Goal: Task Accomplishment & Management: Manage account settings

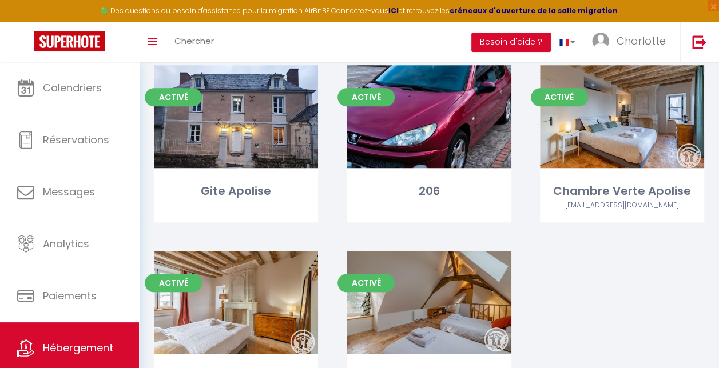
scroll to position [548, 0]
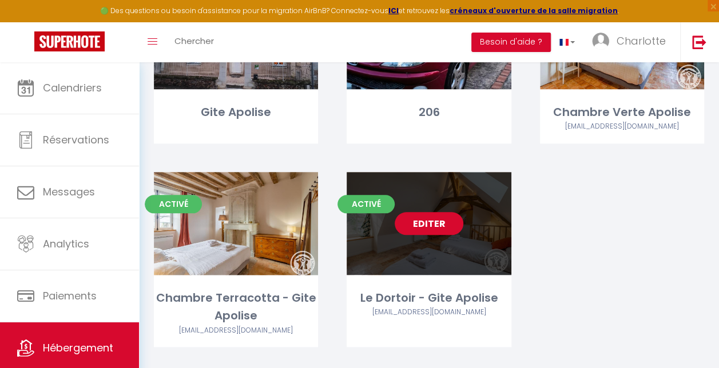
click at [432, 224] on link "Editer" at bounding box center [429, 223] width 69 height 23
click at [433, 232] on link "Editer" at bounding box center [429, 223] width 69 height 23
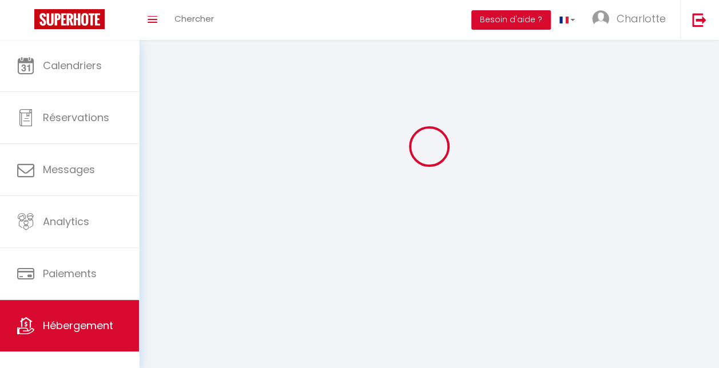
click at [433, 232] on div at bounding box center [429, 146] width 553 height 265
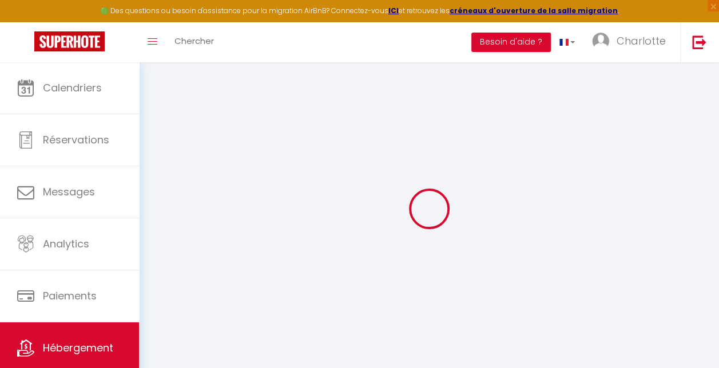
type input "Le Dortoir - Gite Apolise"
type input "[PERSON_NAME] et [PERSON_NAME]"
type input "DOMART"
select select "5"
select select "1"
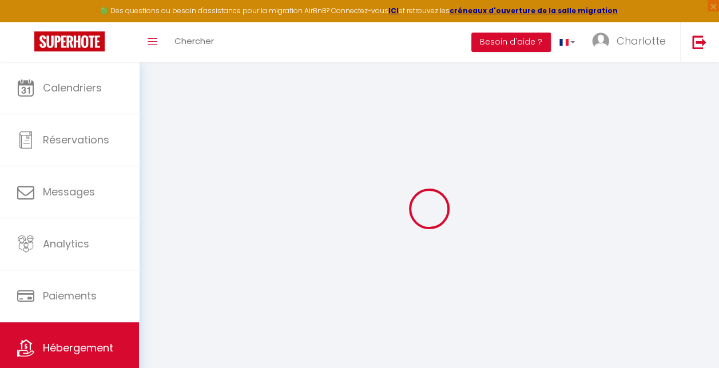
type input "102"
type input "5"
type input "2.5"
type input "200"
type input "10"
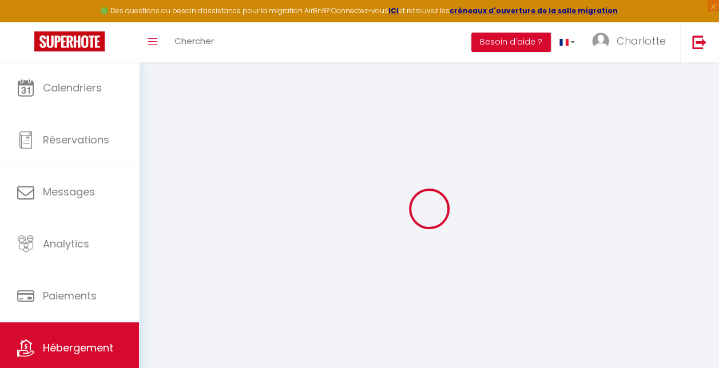
select select
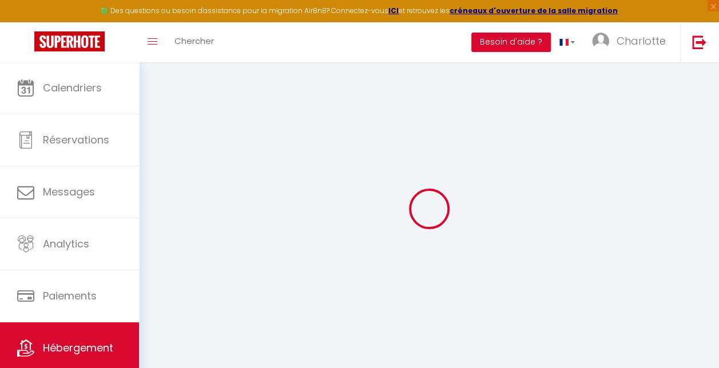
type input "1 rue saint jean de l'isle"
type input "49250"
type input "Saint Rémy La Varenne"
type input "[EMAIL_ADDRESS][DOMAIN_NAME]"
select select "7387"
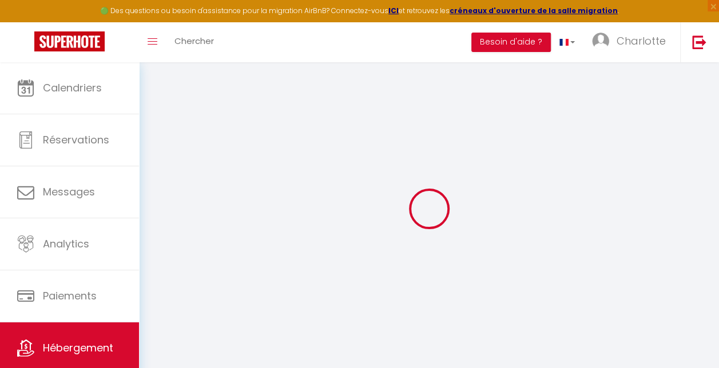
checkbox input "false"
radio input "true"
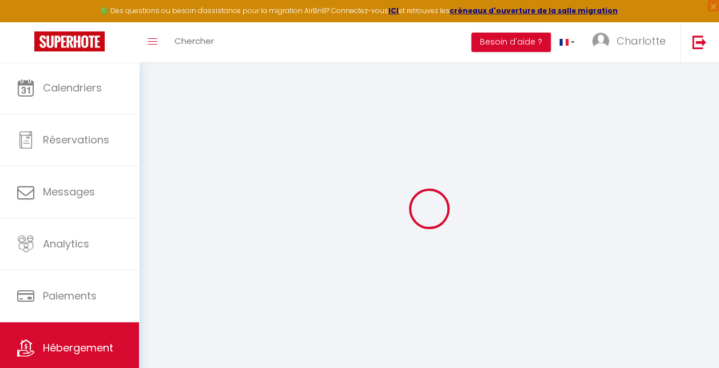
type input "0"
select select
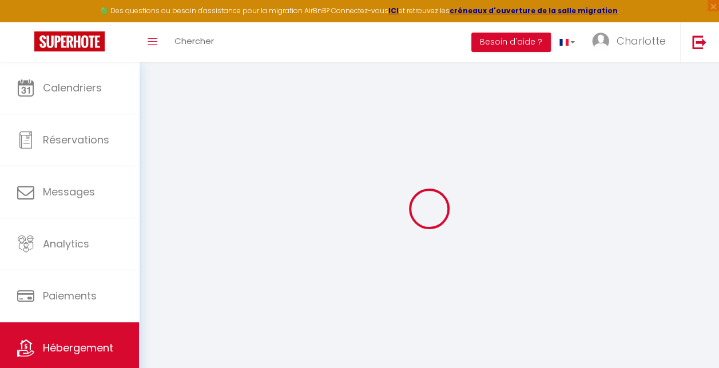
select select
checkbox input "false"
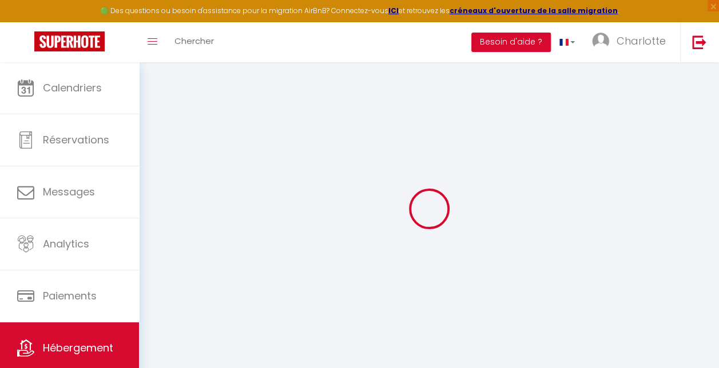
checkbox input "false"
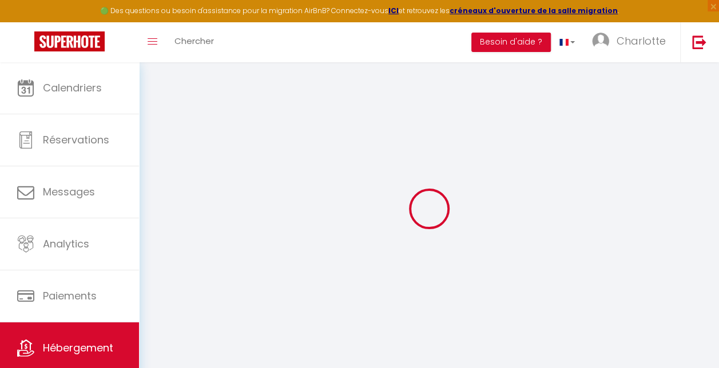
checkbox input "false"
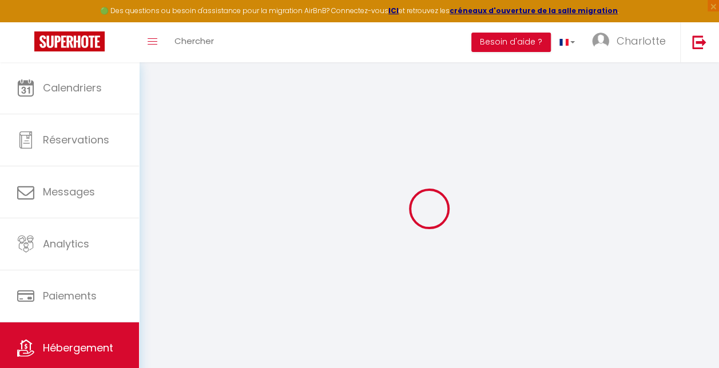
checkbox input "false"
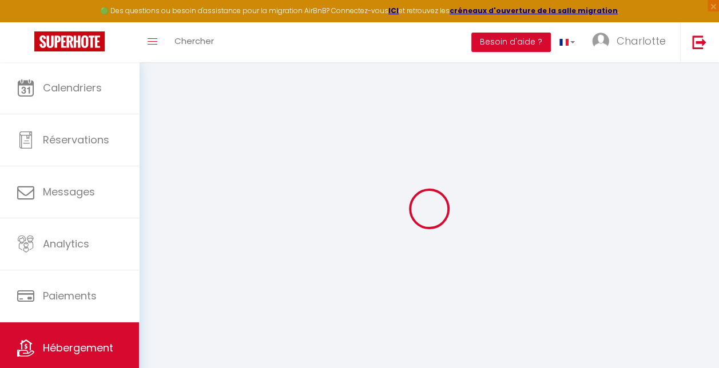
select select "16:00"
select select "23:45"
select select "11:00"
select select "30"
select select "120"
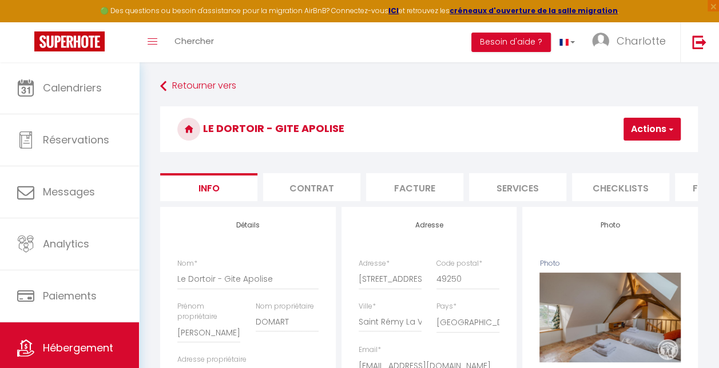
scroll to position [0, 470]
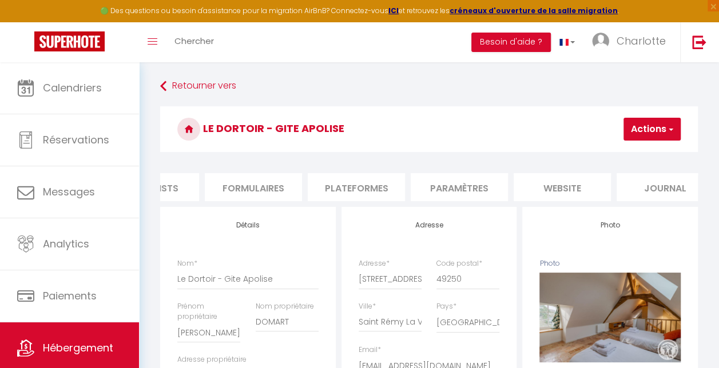
click at [485, 189] on li "Paramètres" at bounding box center [459, 187] width 97 height 28
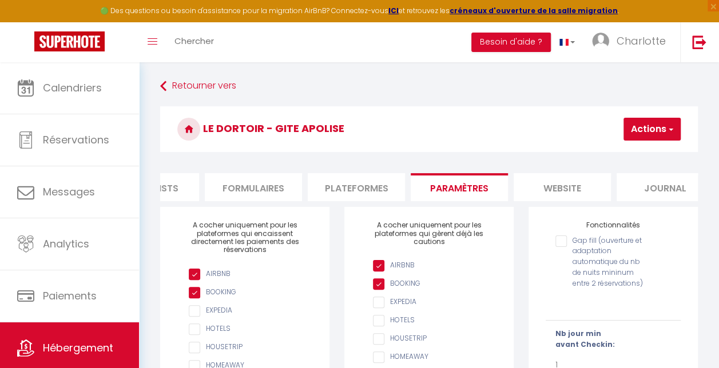
click at [561, 188] on li "website" at bounding box center [562, 187] width 97 height 28
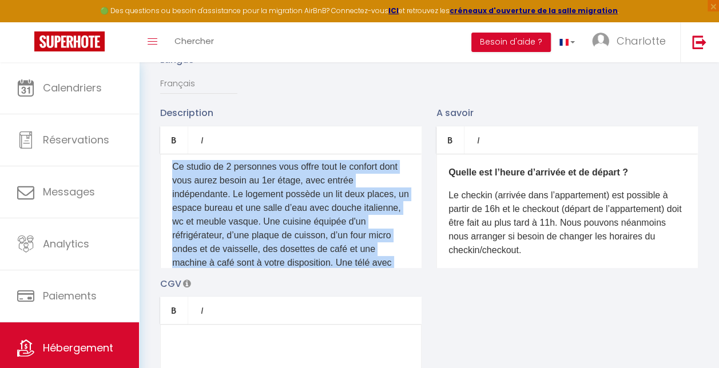
scroll to position [200, 0]
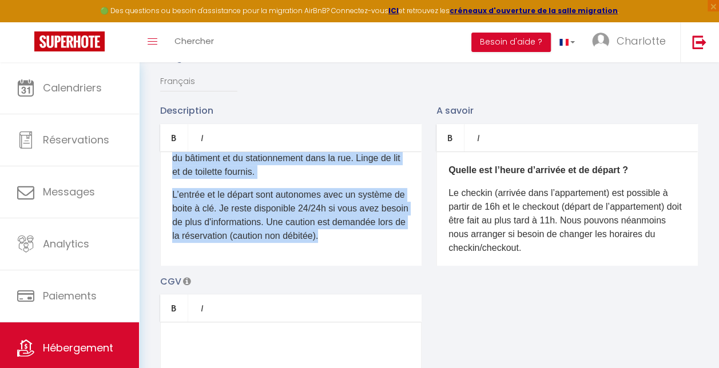
drag, startPoint x: 170, startPoint y: 182, endPoint x: 466, endPoint y: 362, distance: 345.6
click at [466, 362] on div "Description Bold Italic Rich text editor D'un accès aisé depuis les autoroutes,…" at bounding box center [429, 270] width 553 height 332
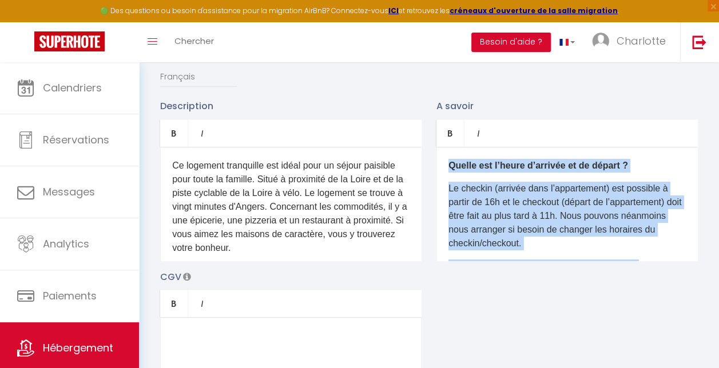
scroll to position [204, 0]
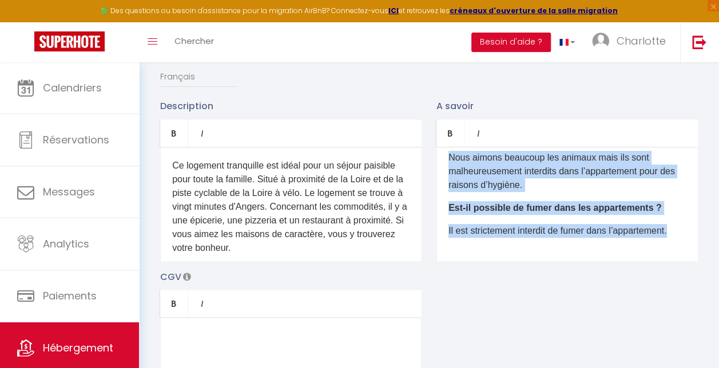
drag, startPoint x: 446, startPoint y: 173, endPoint x: 729, endPoint y: 338, distance: 328.1
click at [719, 207] on html "🟢 Des questions ou besoin d'assistance pour la migration AirBnB? Connectez-vous…" at bounding box center [359, 23] width 719 height 368
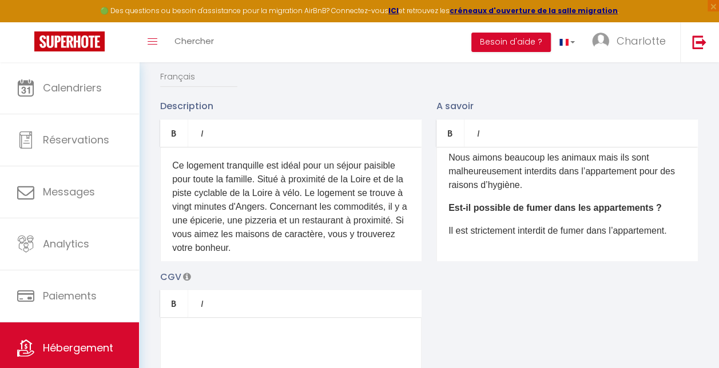
scroll to position [0, 0]
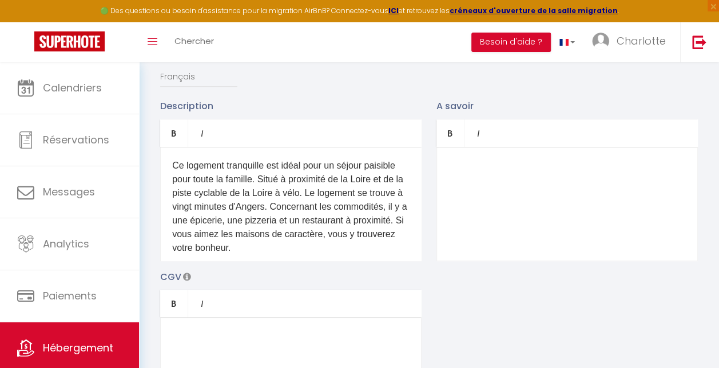
click at [479, 167] on p "​" at bounding box center [567, 166] width 237 height 14
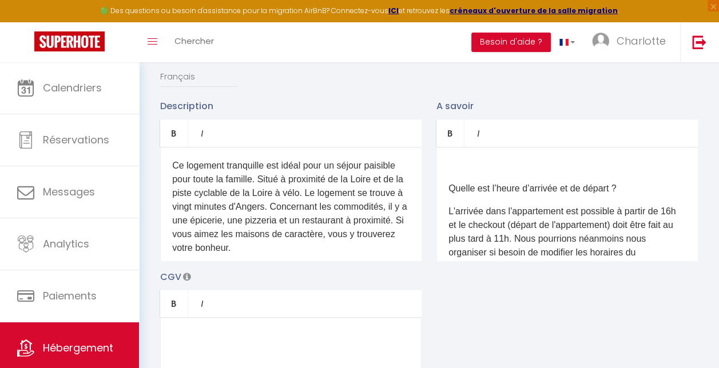
click at [450, 196] on p "Quelle est l’heure d’arrivée et de départ ?" at bounding box center [567, 189] width 237 height 14
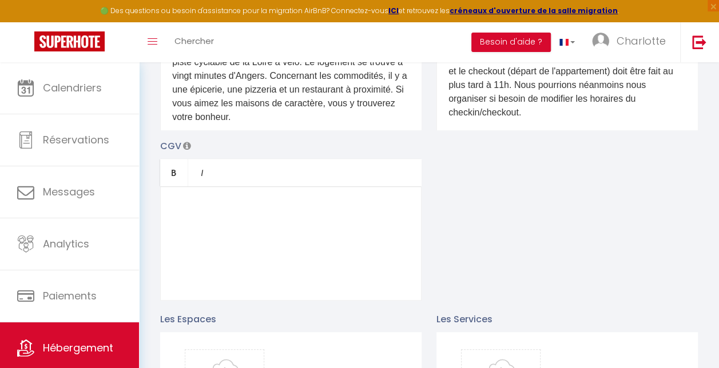
scroll to position [293, 0]
click at [264, 201] on div at bounding box center [290, 243] width 261 height 114
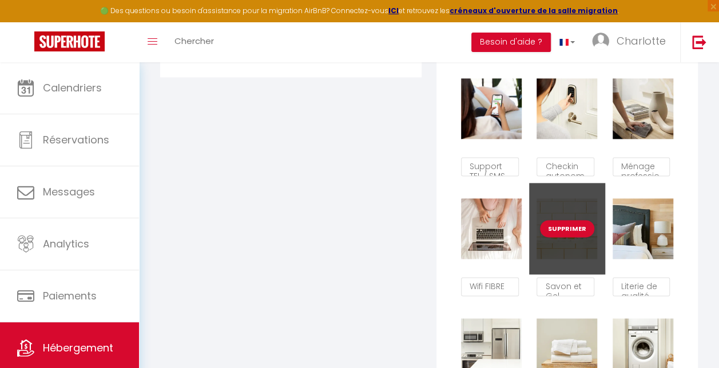
scroll to position [703, 0]
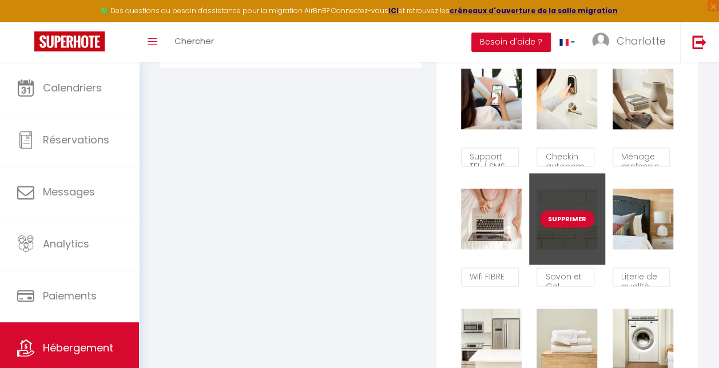
click at [557, 223] on button "Supprimer" at bounding box center [567, 219] width 54 height 17
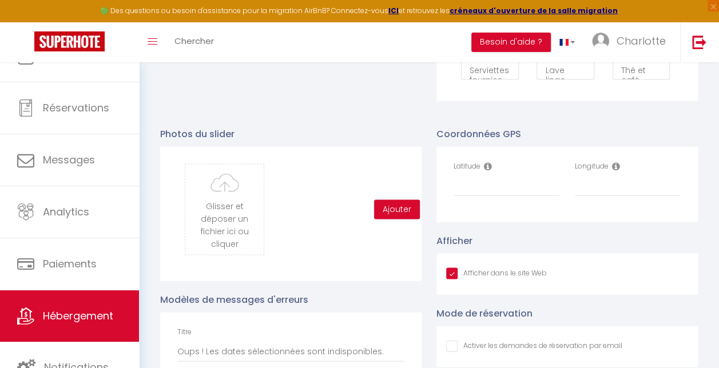
scroll to position [1028, 0]
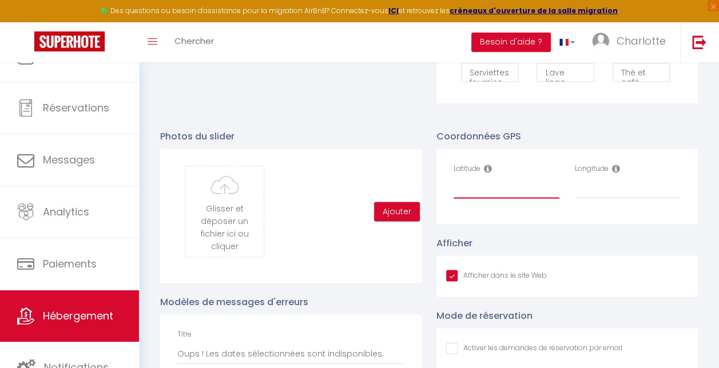
click at [475, 191] on input "Latitude" at bounding box center [507, 188] width 106 height 21
click at [510, 190] on input "Latitude" at bounding box center [507, 188] width 106 height 21
paste input "47.397547"
type input "47.397547"
click at [588, 192] on input "Longitude" at bounding box center [628, 188] width 106 height 21
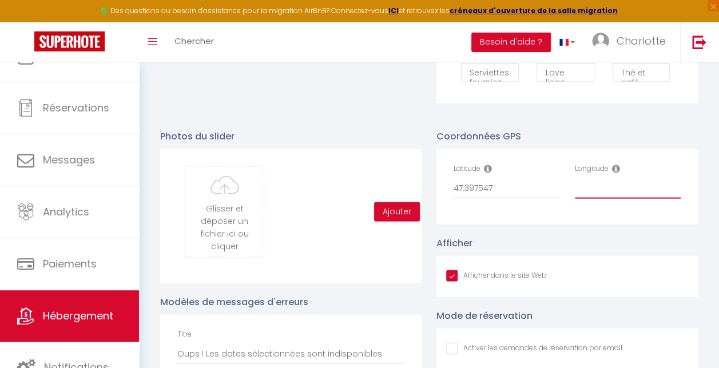
paste input "-0.314863"
type input "-0.314863"
click at [536, 136] on div "Coordonnées GPS Latitude 47.397547 Longitude -0.314863 Afficher Afficher dans l…" at bounding box center [567, 320] width 276 height 407
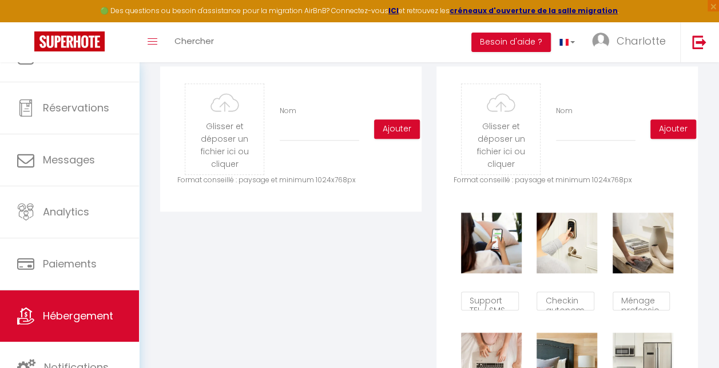
scroll to position [451, 0]
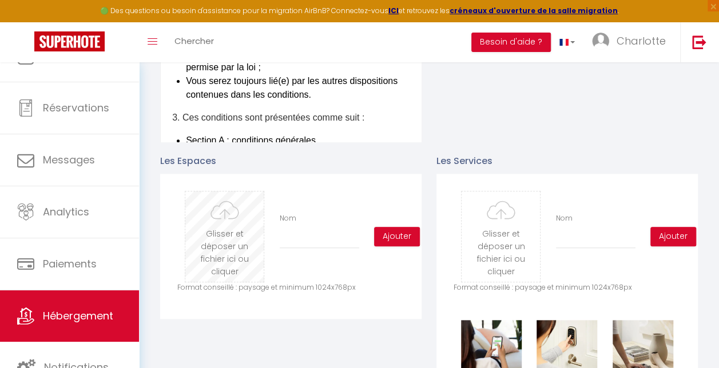
click at [228, 255] on input "file" at bounding box center [224, 237] width 78 height 90
type input "C:\fakepath\H49G024763_657b0afda2b1d.jpg"
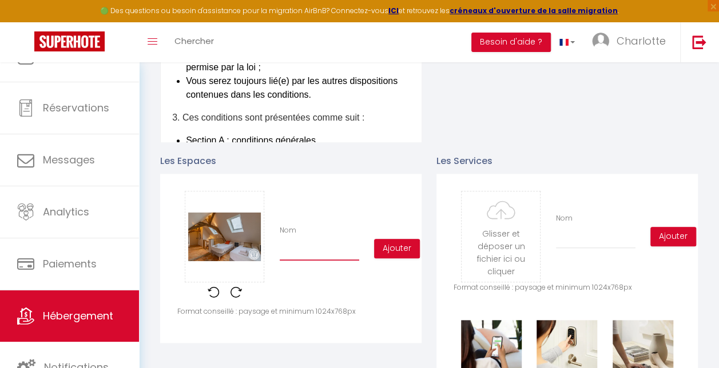
click at [318, 261] on input "Nom" at bounding box center [320, 250] width 80 height 21
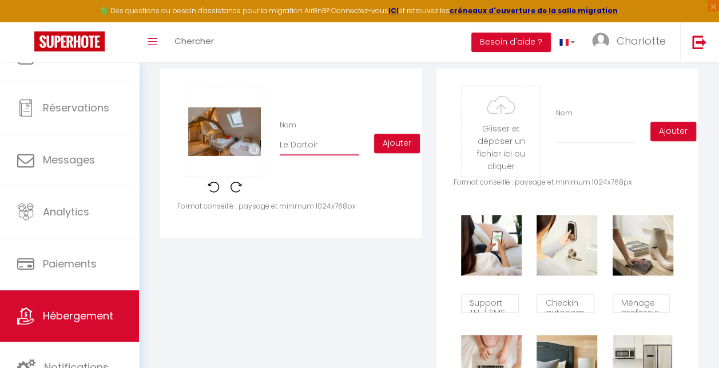
scroll to position [558, 0]
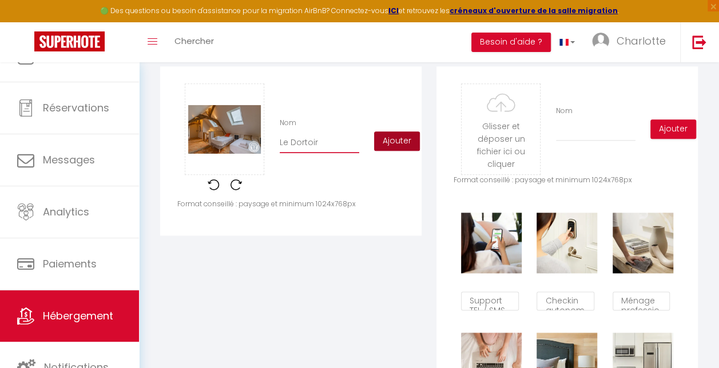
type input "Le Dortoir"
click at [388, 148] on button "Ajouter" at bounding box center [397, 141] width 46 height 19
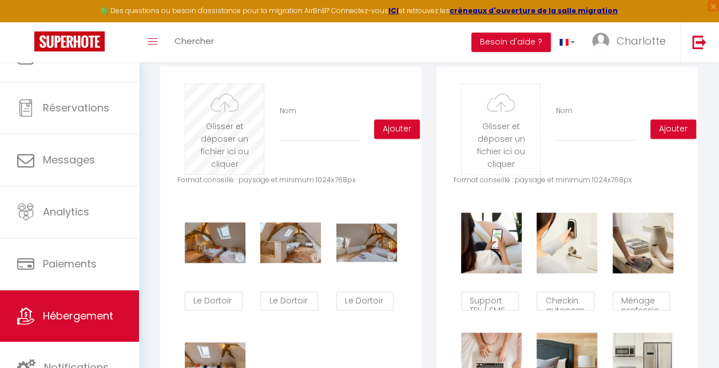
click at [228, 137] on input "file" at bounding box center [224, 129] width 78 height 90
type input "C:\fakepath\H49G024763_657b0aef2f870.jpg"
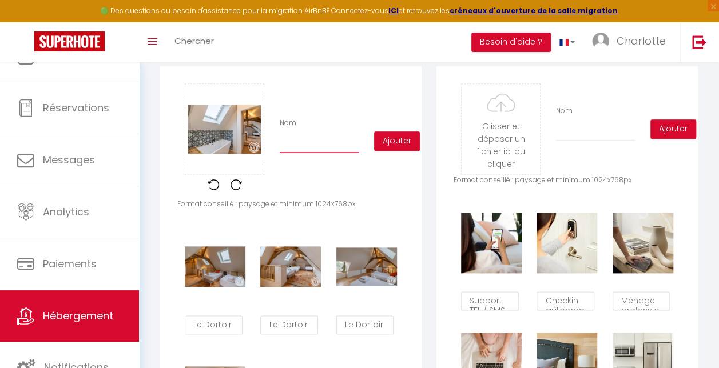
click at [304, 153] on input "Nom" at bounding box center [320, 143] width 80 height 21
type input "Salle de bain Dortoir"
click at [402, 150] on button "Ajouter" at bounding box center [397, 141] width 46 height 19
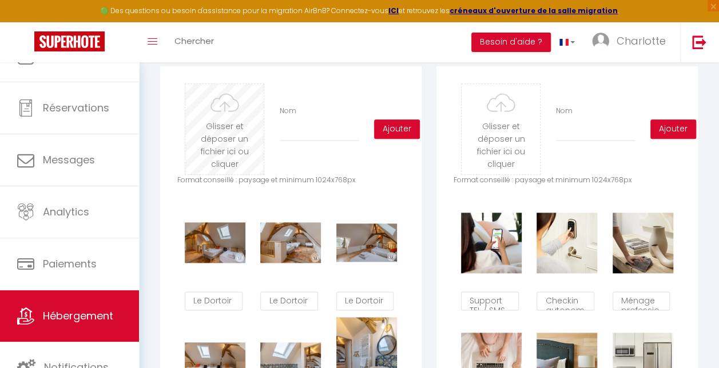
click at [223, 132] on input "file" at bounding box center [224, 129] width 78 height 90
type input "C:\fakepath\freecompress-DSC02597.JPG"
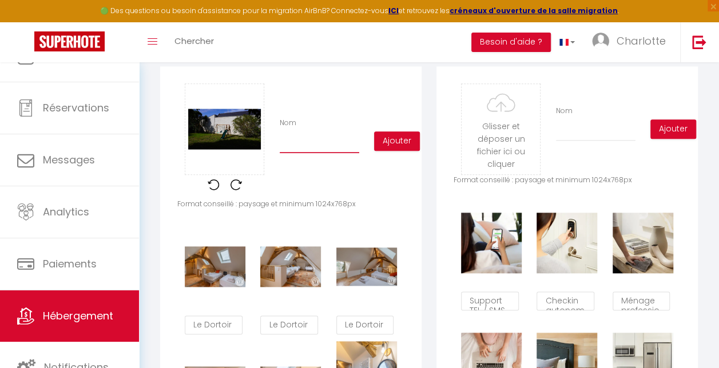
click at [291, 146] on input "Nom" at bounding box center [320, 143] width 80 height 21
type input "Jardin"
click at [394, 151] on button "Ajouter" at bounding box center [397, 141] width 46 height 19
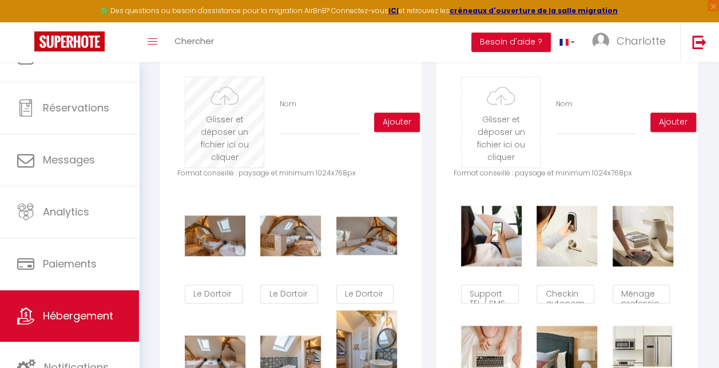
scroll to position [564, 0]
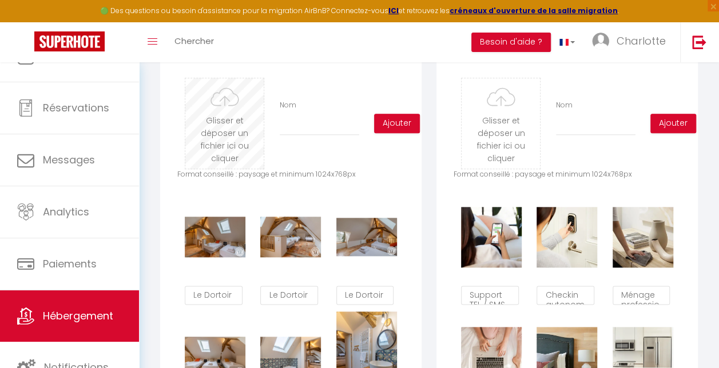
click at [237, 137] on input "file" at bounding box center [224, 123] width 78 height 90
type input "C:\fakepath\DSC02543.JPG"
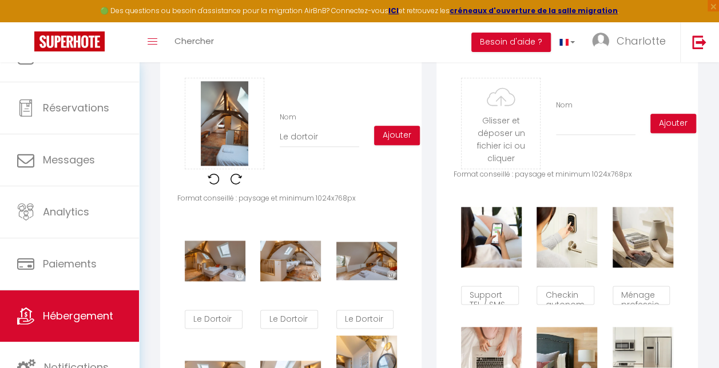
scroll to position [181, 0]
type input "Le Dortoir"
click at [391, 142] on button "Ajouter" at bounding box center [397, 135] width 46 height 19
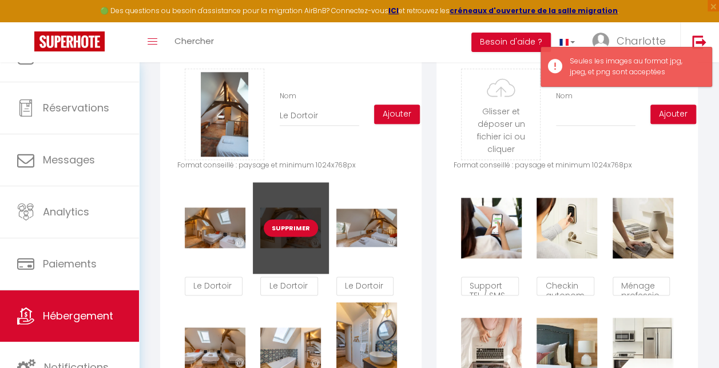
scroll to position [563, 0]
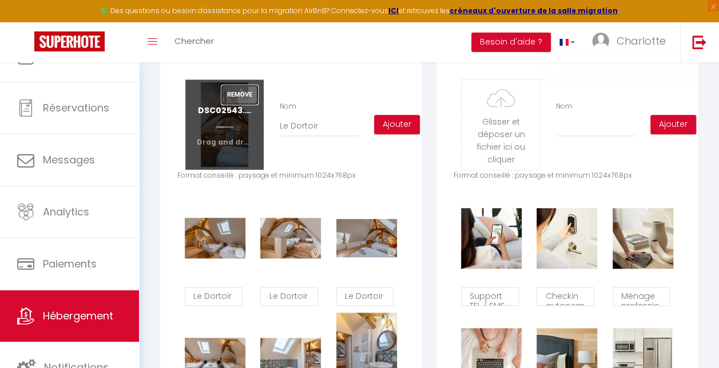
click at [245, 100] on button "Remove" at bounding box center [239, 94] width 37 height 19
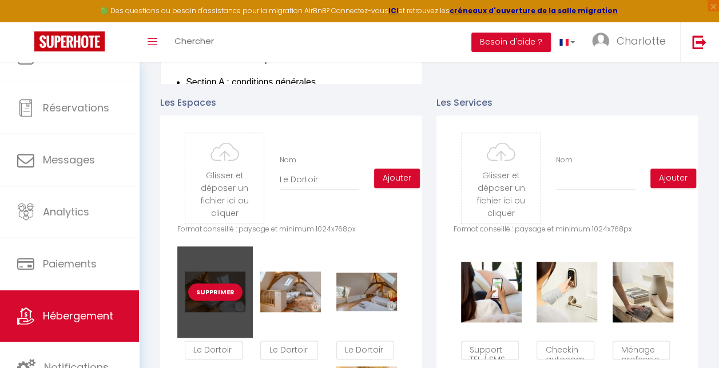
scroll to position [502, 0]
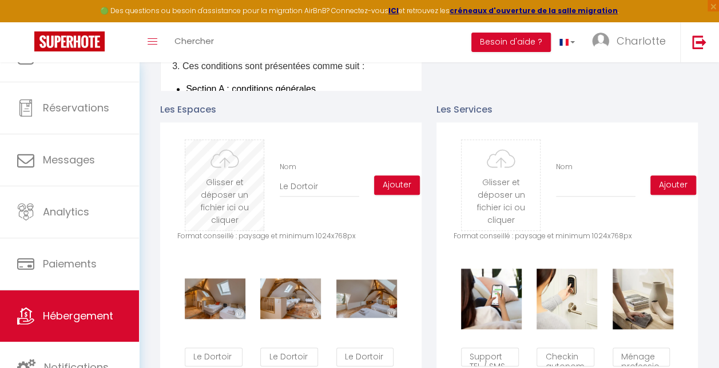
click at [231, 193] on input "file" at bounding box center [224, 185] width 78 height 90
type input "C:\fakepath\freecompress-DSC02544.JPG"
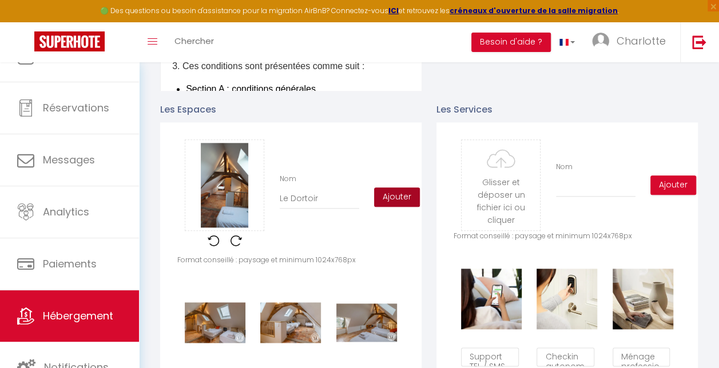
click at [406, 207] on button "Ajouter" at bounding box center [397, 197] width 46 height 19
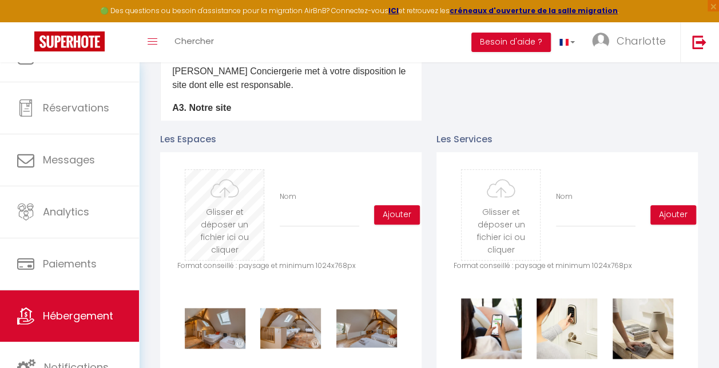
scroll to position [473, 0]
click at [225, 236] on input "file" at bounding box center [224, 215] width 78 height 90
type input "C:\fakepath\freecompress-DSC02571.JPG"
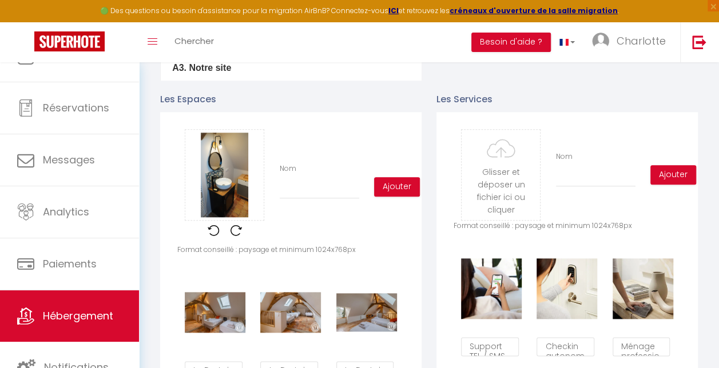
scroll to position [511, 0]
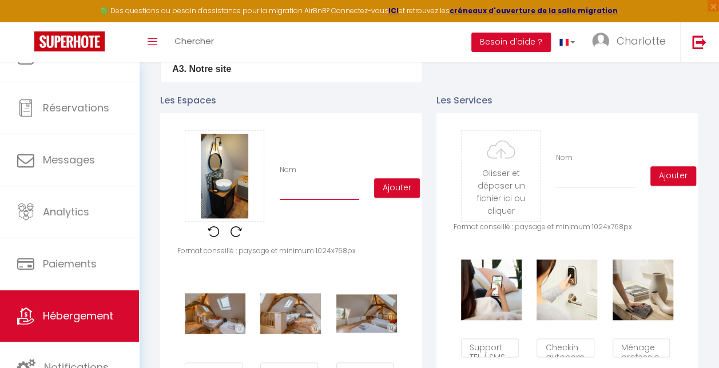
click at [302, 200] on input "Nom" at bounding box center [320, 190] width 80 height 21
type input "s"
type input "Salle de Bain Le D"
type input "Salle de Bain Le Dortoir"
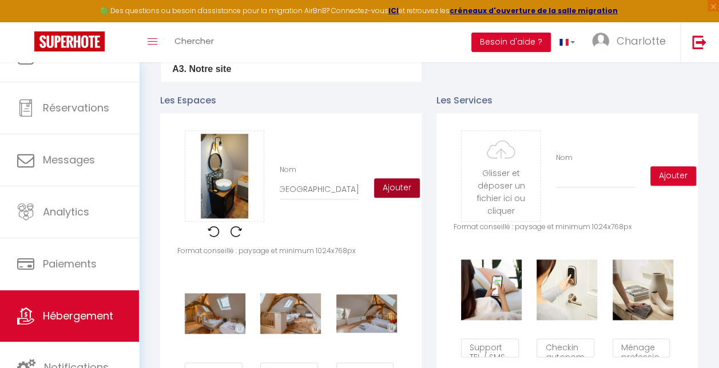
click at [400, 195] on button "Ajouter" at bounding box center [397, 188] width 46 height 19
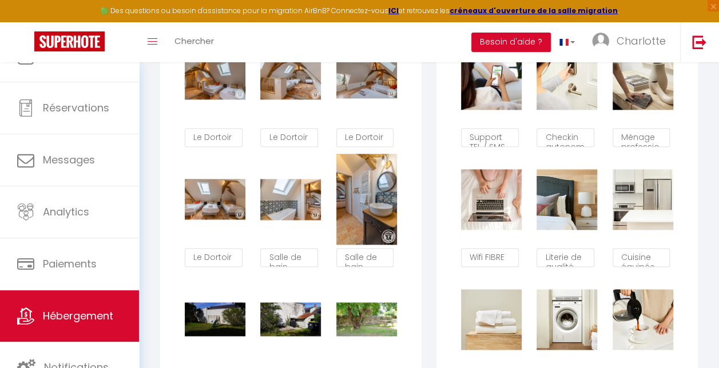
scroll to position [763, 0]
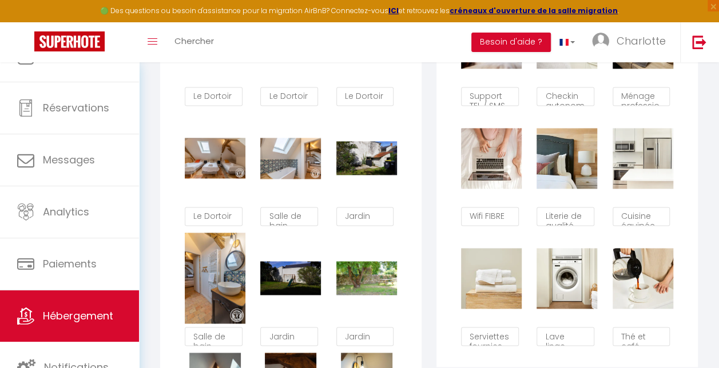
type textarea "Jardin"
type textarea "Salle de bain Dortoir"
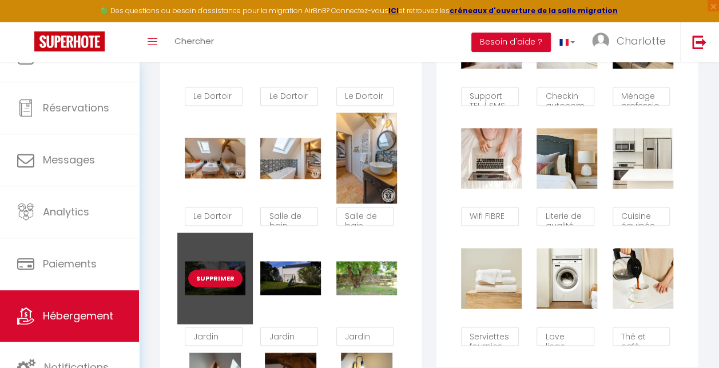
type textarea "Salle de bain Dortoir"
type textarea "Jardin"
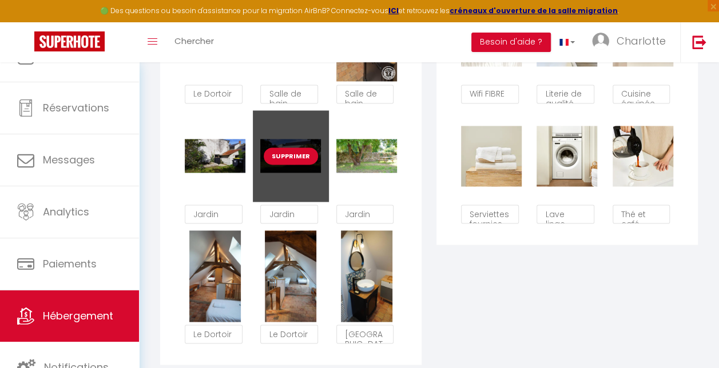
scroll to position [887, 0]
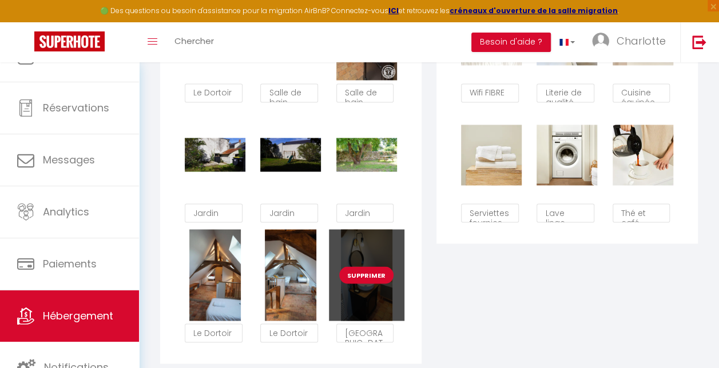
type textarea "Salle de Bain Le Dortoir"
type textarea "Jardin"
type textarea "Le Dortoir"
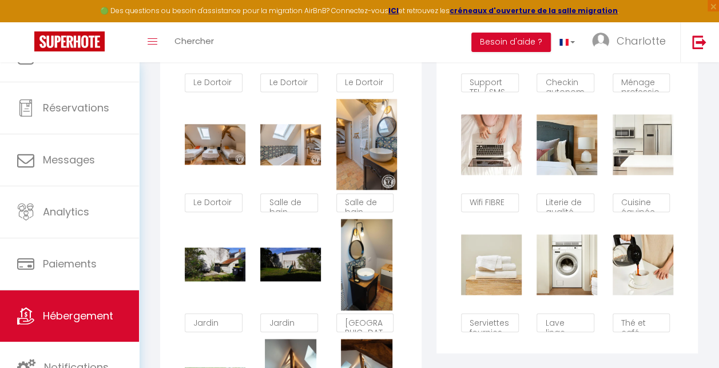
scroll to position [779, 0]
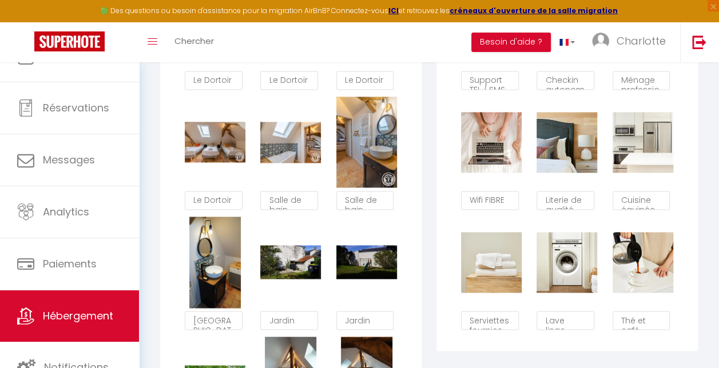
type textarea "Salle de Bain Le Dortoir"
type textarea "Jardin"
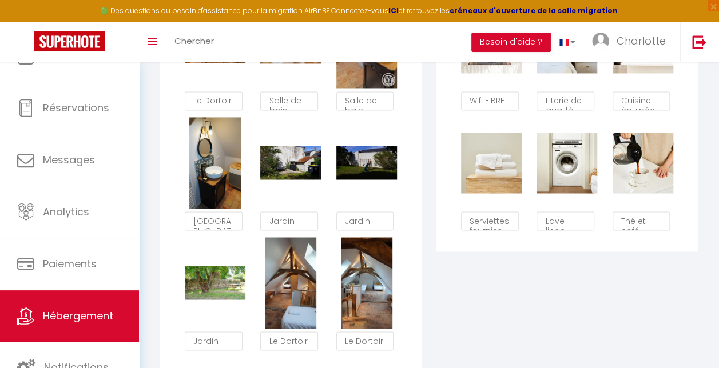
scroll to position [880, 0]
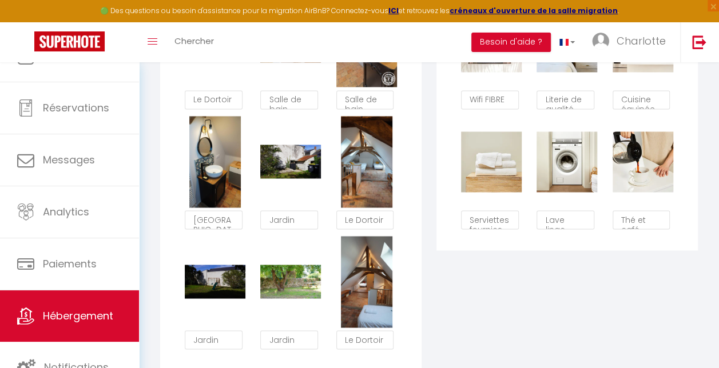
type textarea "Jardin"
type textarea "Le Dortoir"
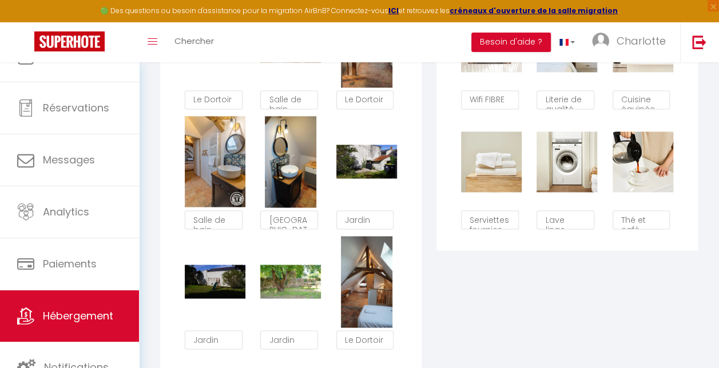
type textarea "Le Dortoir"
type textarea "Salle de Bain Le Dortoir"
type textarea "Salle de bain Dortoir"
type textarea "Jardin"
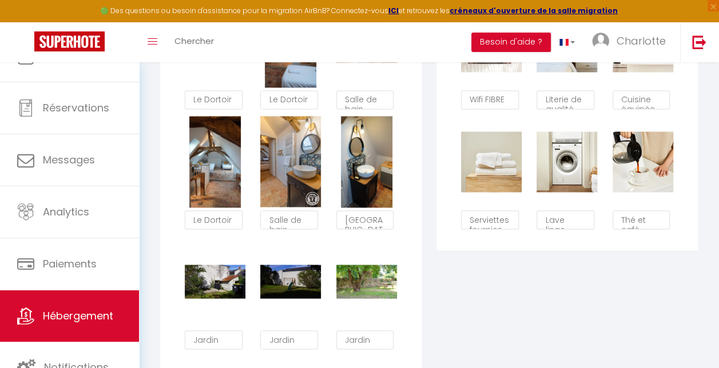
type textarea "Le Dortoir"
type textarea "Salle de bain Dortoir"
type textarea "Le Dortoir"
type textarea "Salle de Bain Le Dortoir"
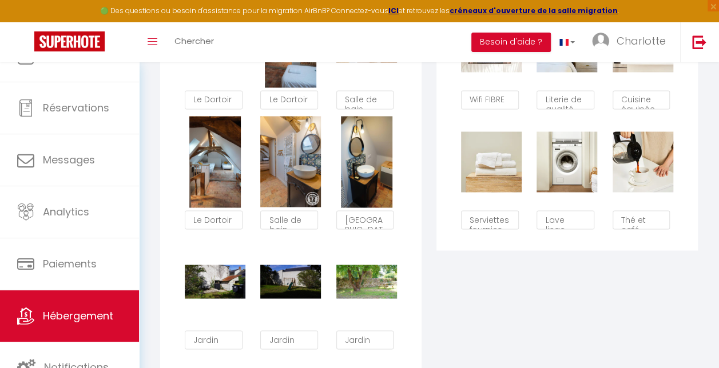
type textarea "Jardin"
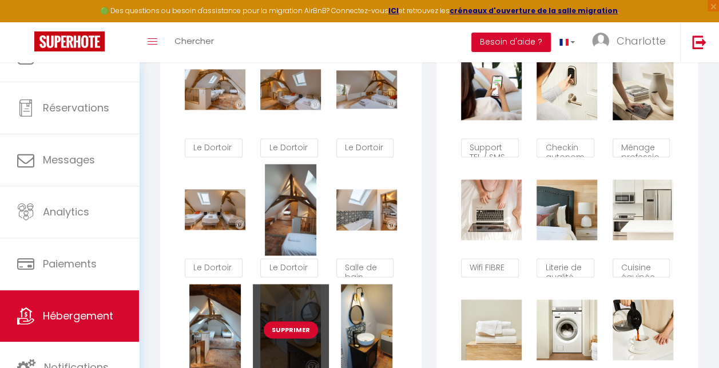
scroll to position [709, 0]
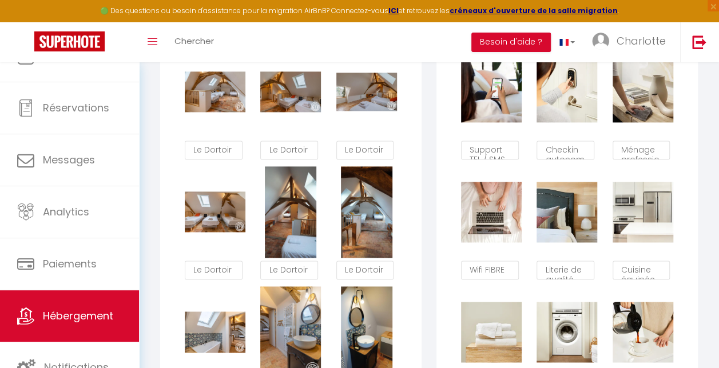
type textarea "Le Dortoir"
type textarea "Salle de bain Dortoir"
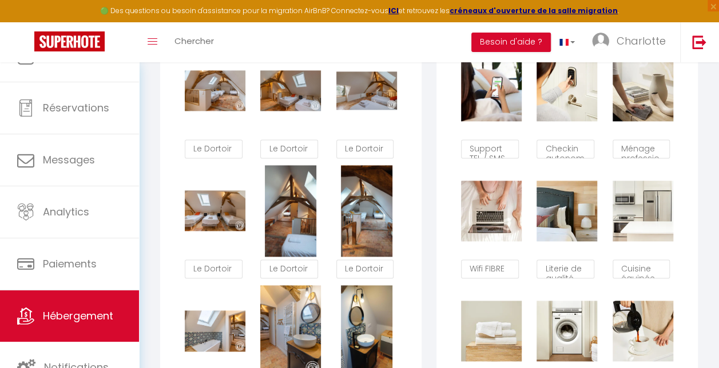
scroll to position [707, 0]
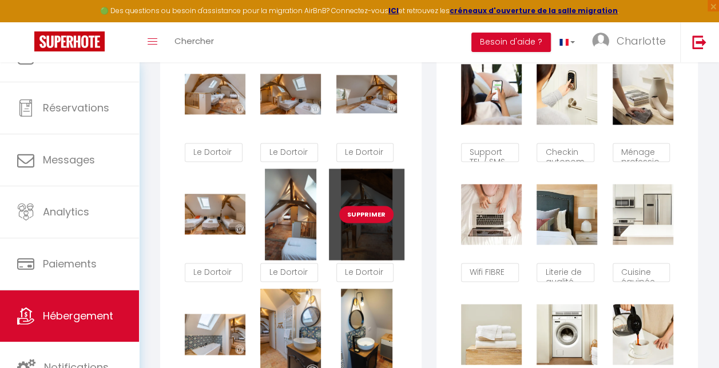
click at [376, 221] on button "Supprimer" at bounding box center [366, 214] width 54 height 17
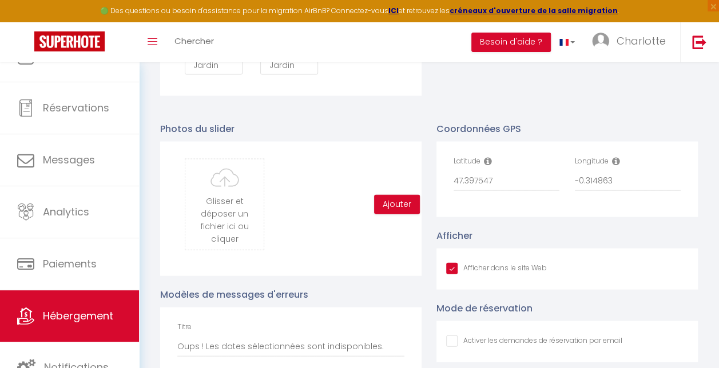
scroll to position [1156, 0]
click at [242, 220] on input "file" at bounding box center [224, 203] width 78 height 90
type input "C:\fakepath\H49G024763_657b0af4e7764.jpg"
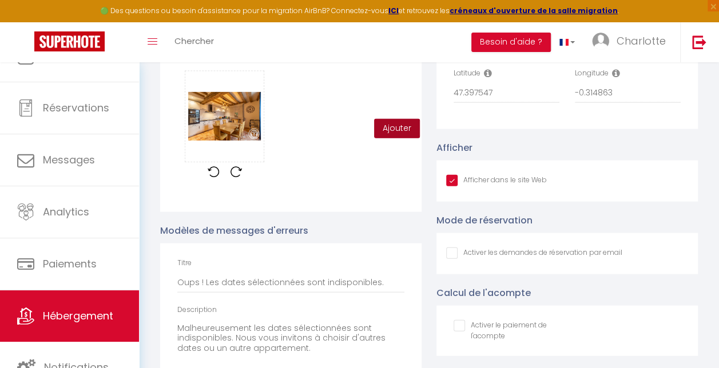
scroll to position [1243, 0]
click at [395, 136] on button "Ajouter" at bounding box center [397, 128] width 46 height 19
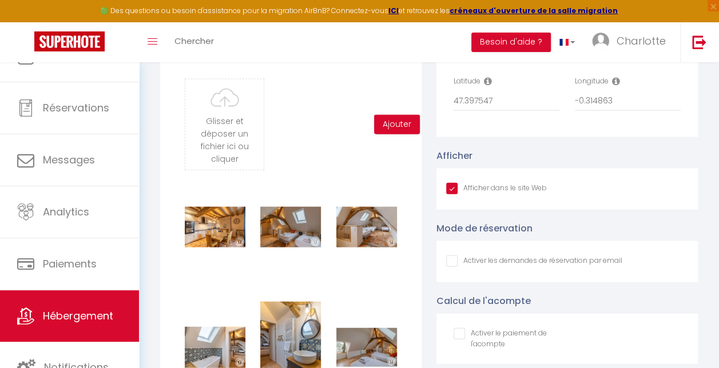
scroll to position [1234, 0]
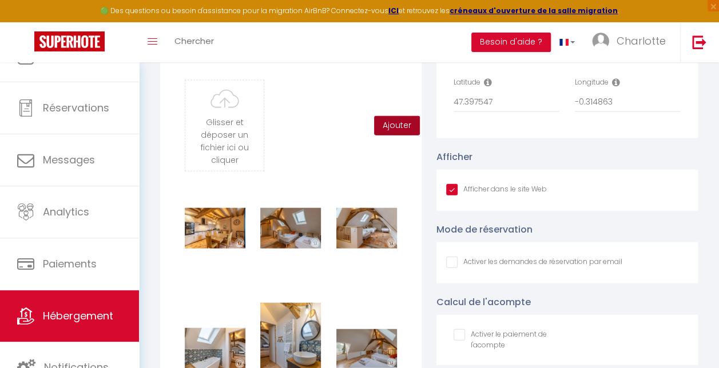
click at [393, 136] on button "Ajouter" at bounding box center [397, 125] width 46 height 19
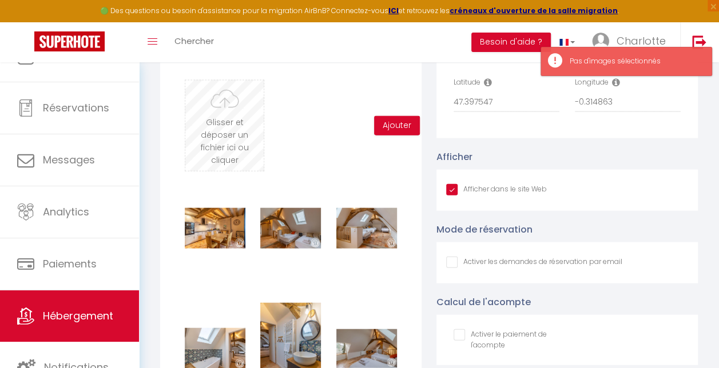
click at [231, 138] on input "file" at bounding box center [224, 126] width 78 height 90
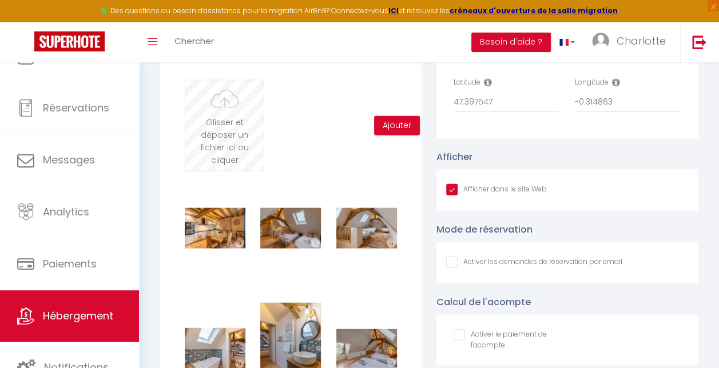
type input "C:\fakepath\freecompress-DSC02544.JPG"
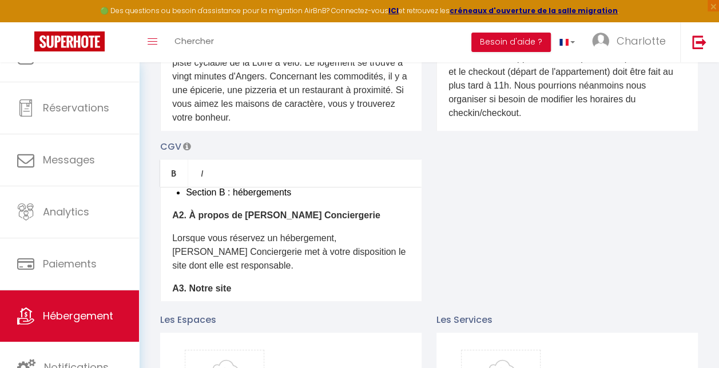
scroll to position [0, 0]
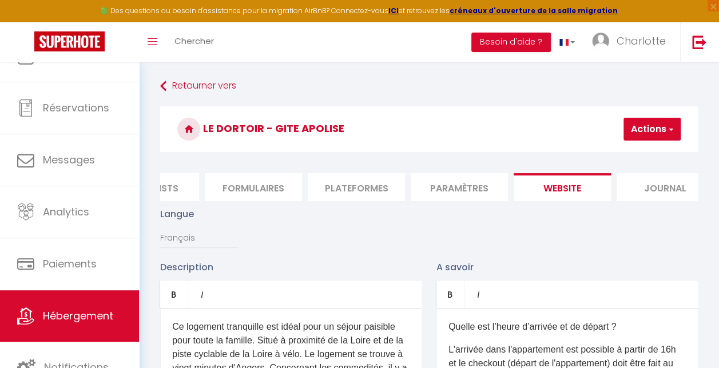
click at [669, 126] on span "button" at bounding box center [670, 129] width 7 height 11
click at [629, 158] on input "Enregistrer" at bounding box center [622, 154] width 42 height 11
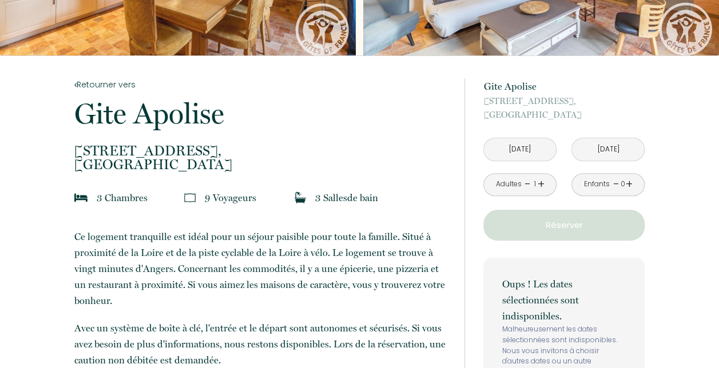
scroll to position [169, 0]
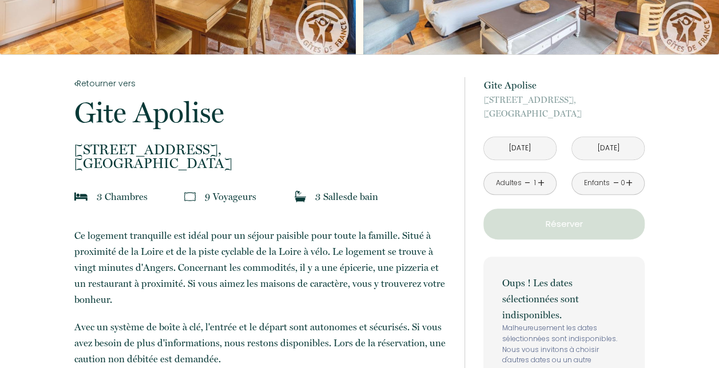
click at [537, 142] on input "Dim 14 Avr 2024" at bounding box center [520, 148] width 72 height 22
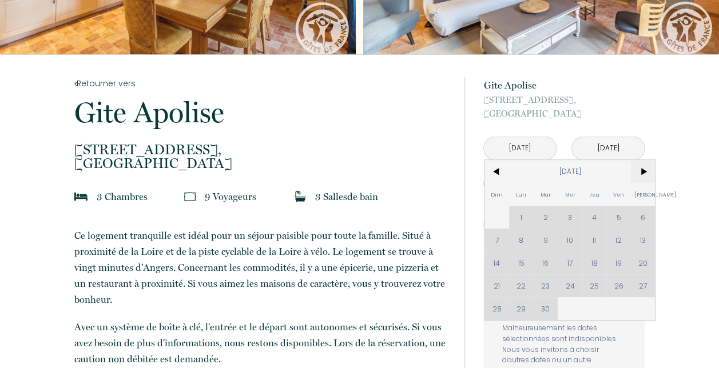
click at [642, 165] on span ">" at bounding box center [643, 171] width 25 height 23
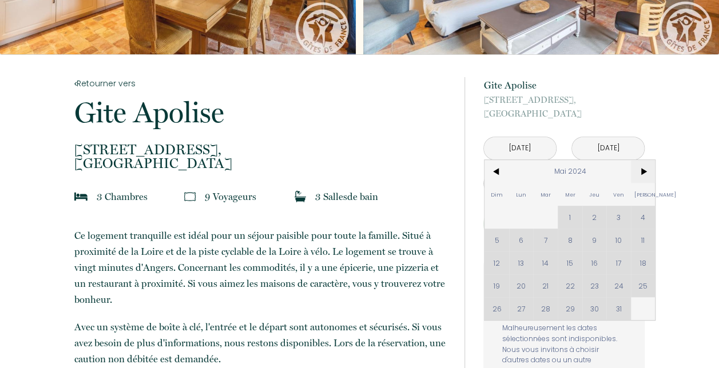
click at [642, 165] on span ">" at bounding box center [643, 171] width 25 height 23
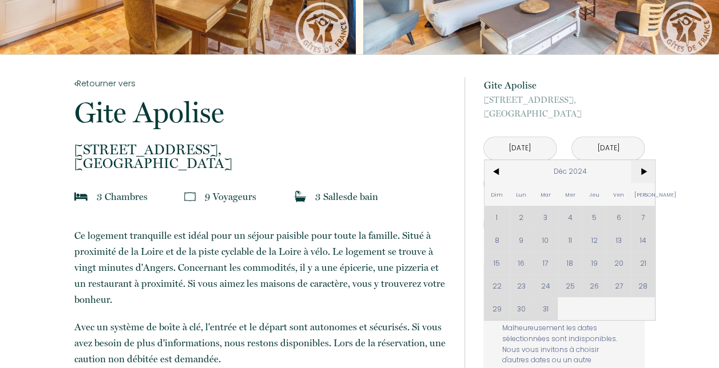
click at [642, 165] on span ">" at bounding box center [643, 171] width 25 height 23
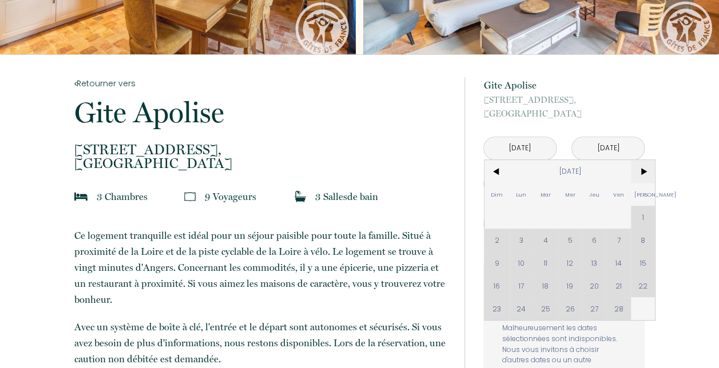
click at [642, 165] on span ">" at bounding box center [643, 171] width 25 height 23
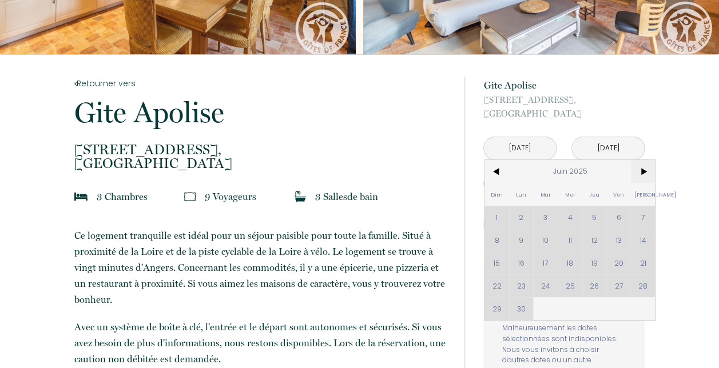
click at [642, 165] on span ">" at bounding box center [643, 171] width 25 height 23
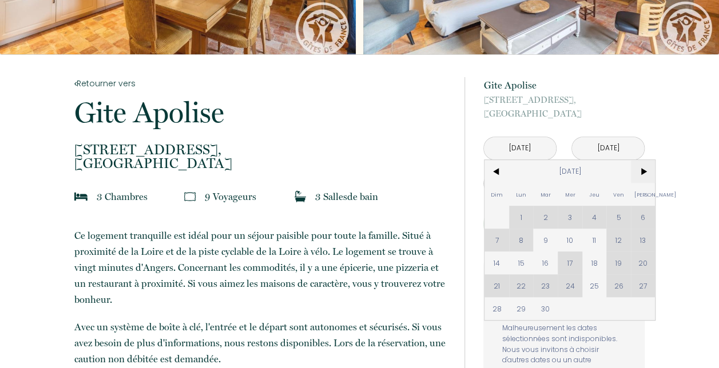
click at [642, 165] on span ">" at bounding box center [643, 171] width 25 height 23
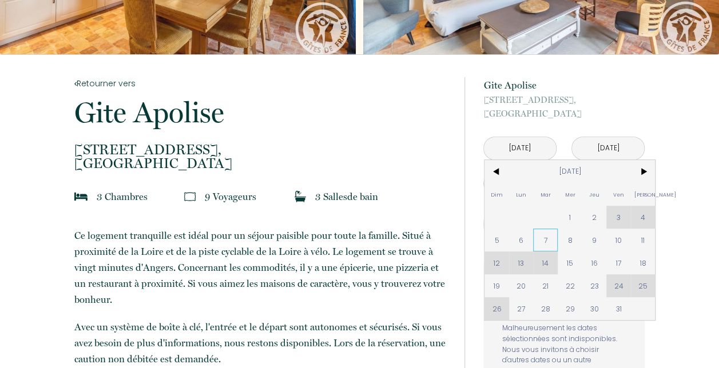
click at [549, 239] on span "7" at bounding box center [545, 240] width 25 height 23
type input "Mar 07 Oct 2025"
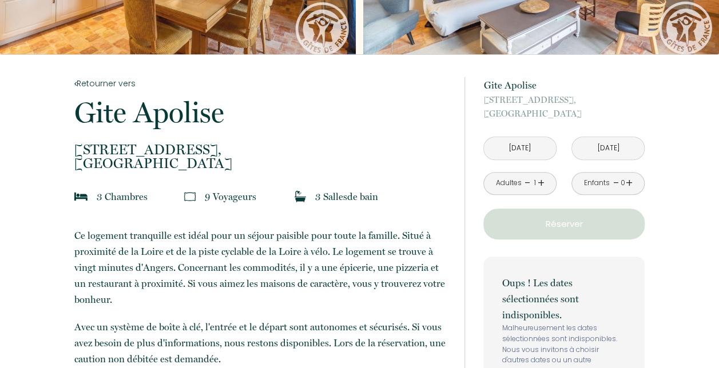
click at [596, 238] on button "Réserver" at bounding box center [563, 224] width 161 height 31
click at [611, 146] on input "Mer 08 Oct 2025" at bounding box center [608, 148] width 72 height 22
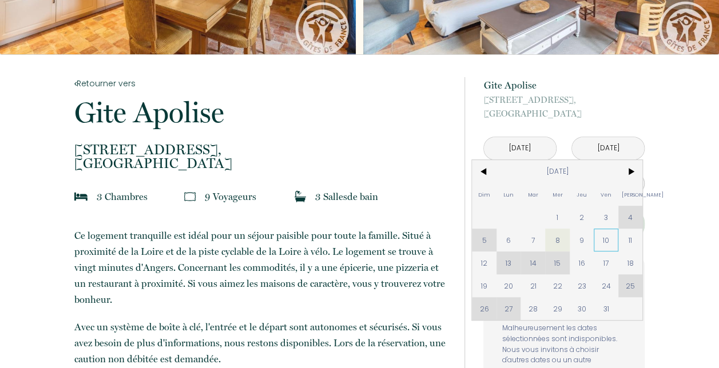
click at [608, 236] on span "10" at bounding box center [606, 240] width 25 height 23
type input "Ven 10 Oct 2025"
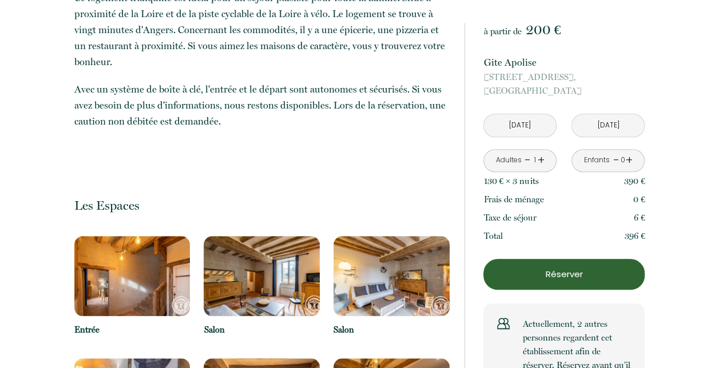
scroll to position [0, 0]
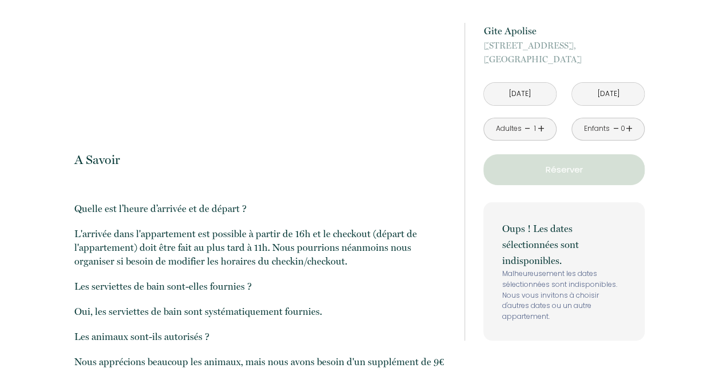
scroll to position [2190, 0]
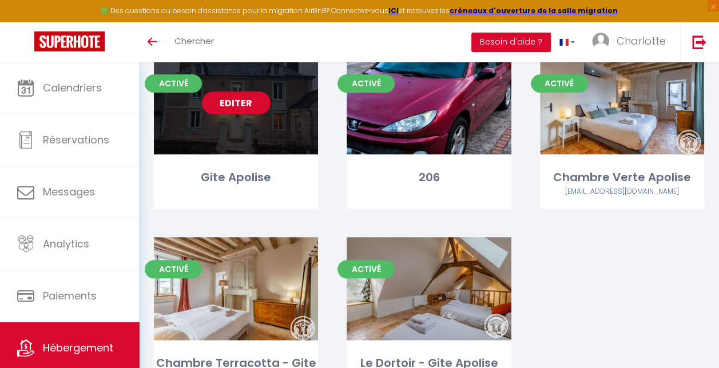
click at [243, 104] on link "Editer" at bounding box center [236, 103] width 69 height 23
click at [237, 101] on link "Editer" at bounding box center [236, 103] width 69 height 23
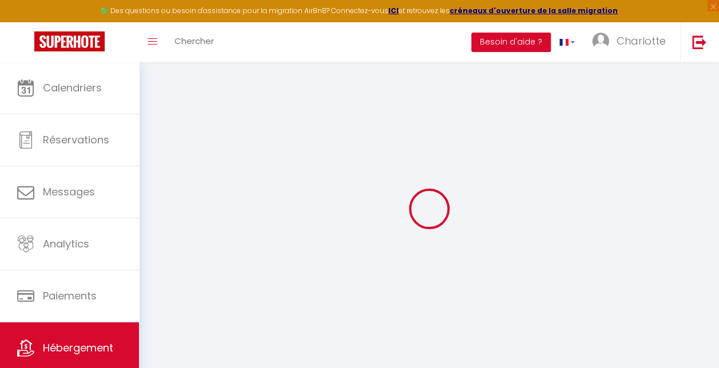
select select
checkbox input "false"
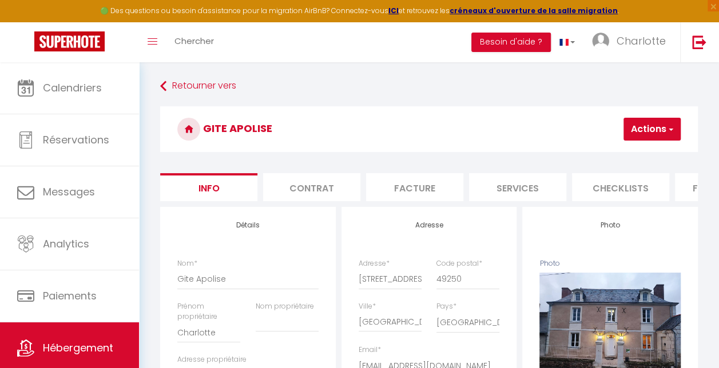
click at [638, 188] on li "Checklists" at bounding box center [620, 187] width 97 height 28
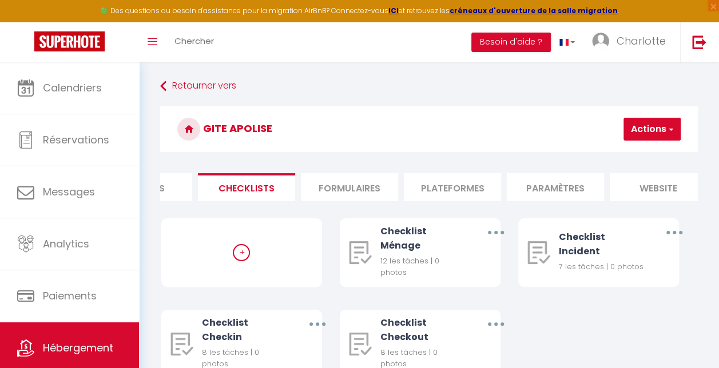
scroll to position [0, 412]
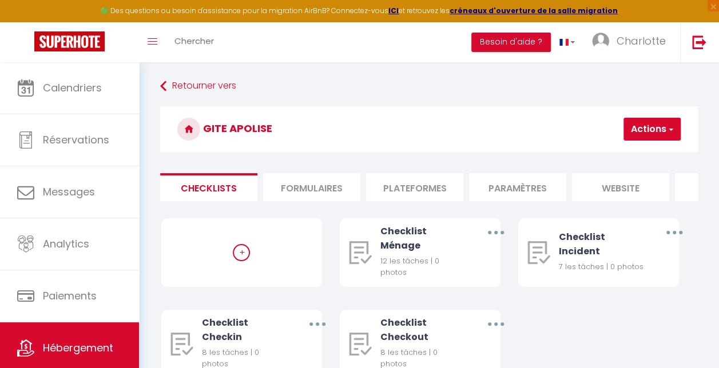
click at [622, 193] on li "website" at bounding box center [620, 187] width 97 height 28
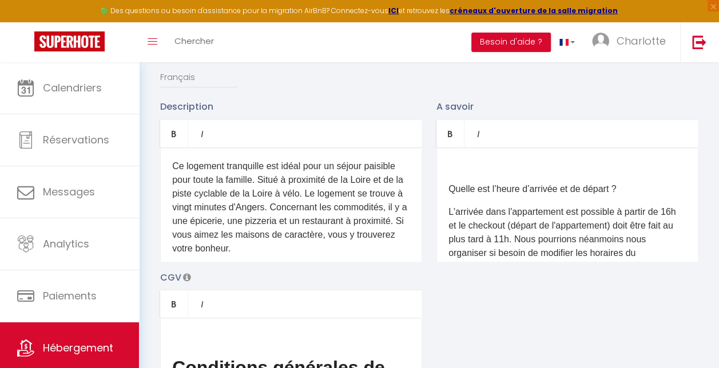
scroll to position [164, 0]
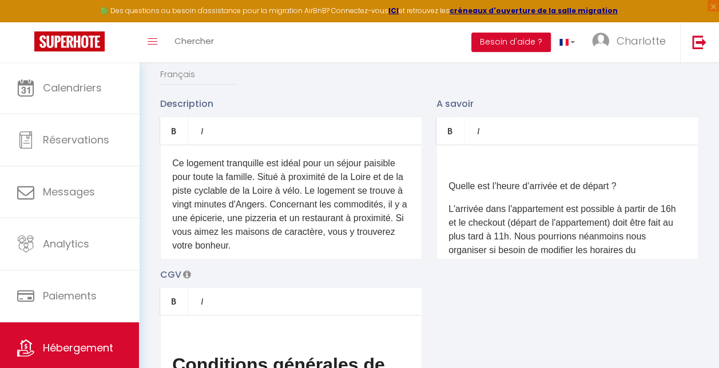
click at [171, 172] on div "Ce logement tranquille est idéal pour un séjour paisible pour toute la famille.…" at bounding box center [290, 202] width 261 height 114
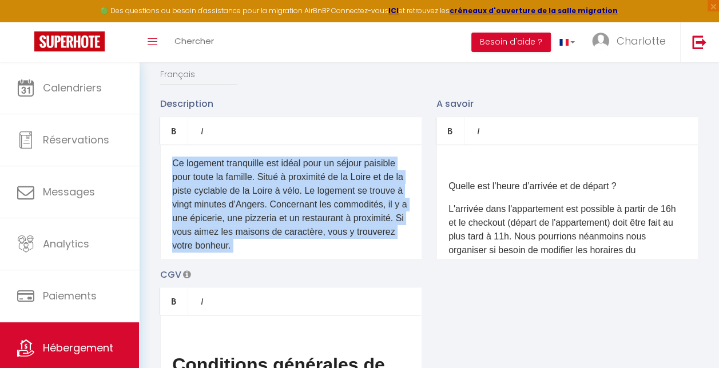
copy div "Ce logement tranquille est idéal pour un séjour paisible pour toute la famille.…"
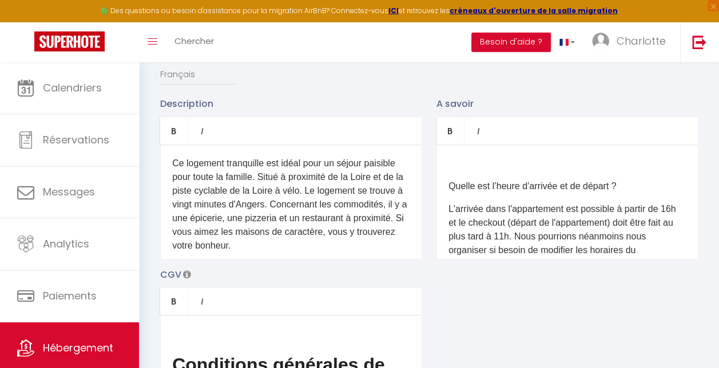
click at [449, 180] on div "Quelle est l’heure d’arrivée et de départ ? L'arrivée dans l'appartement est po…" at bounding box center [567, 202] width 261 height 114
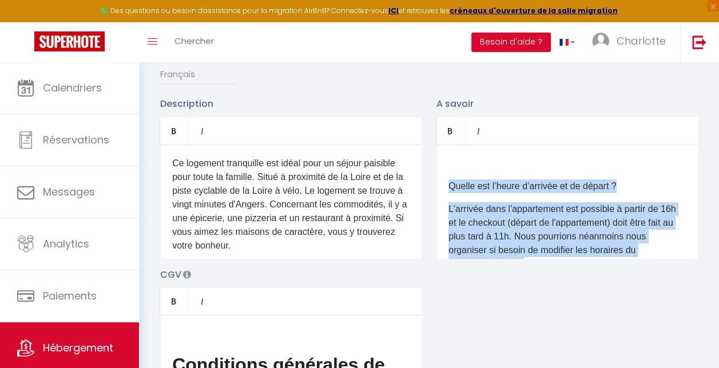
copy div "Quelle est l’heure d’arrivée et de départ ? L'arrivée dans l'appartement est po…"
click at [526, 228] on span "L'arrivée dans l'appartement est possible à partir de 16h et le checkout (dépar…" at bounding box center [562, 236] width 227 height 65
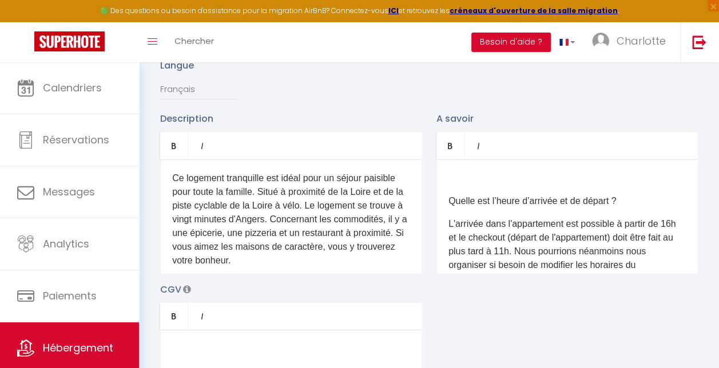
scroll to position [149, 0]
click at [445, 204] on div "Quelle est l’heure d’arrivée et de départ ? L'arrivée dans l'appartement est po…" at bounding box center [567, 216] width 261 height 114
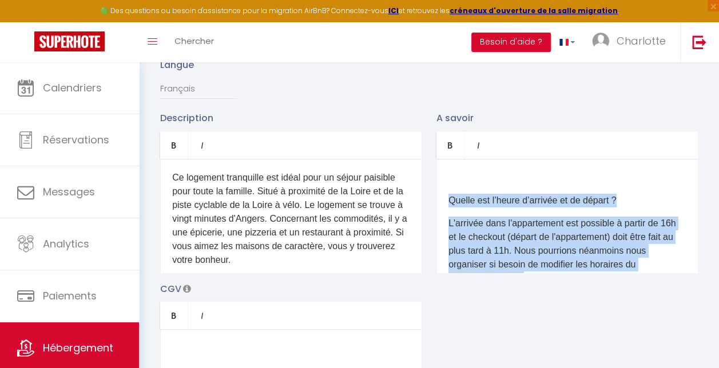
copy div "Quelle est l’heure d’arrivée et de départ ? L'arrivée dans l'appartement est po…"
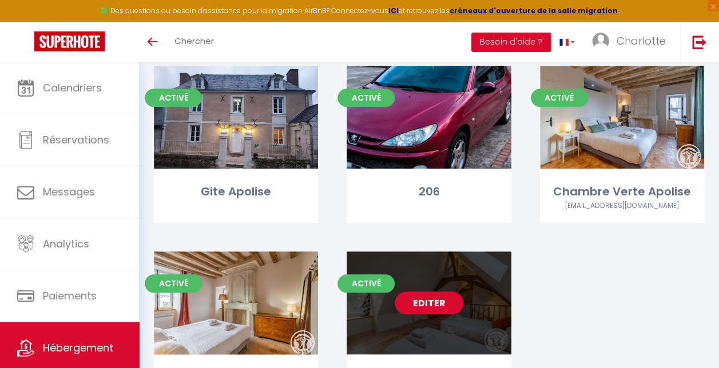
scroll to position [569, 0]
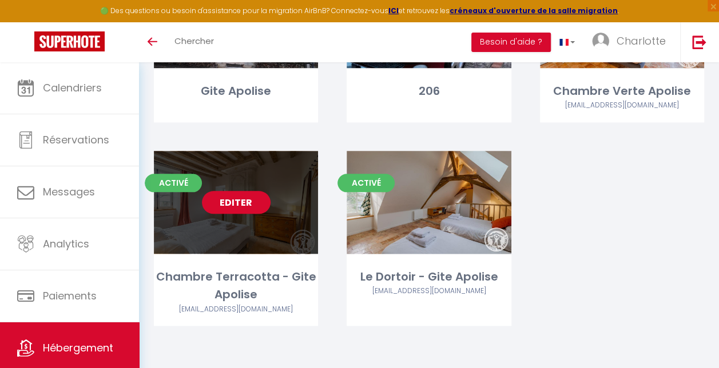
click at [236, 199] on link "Editer" at bounding box center [236, 202] width 69 height 23
click at [234, 203] on link "Editer" at bounding box center [236, 202] width 69 height 23
select select "3"
select select "2"
select select "1"
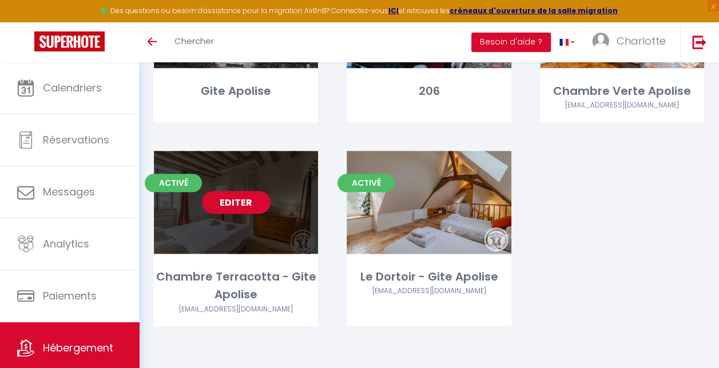
select select "1"
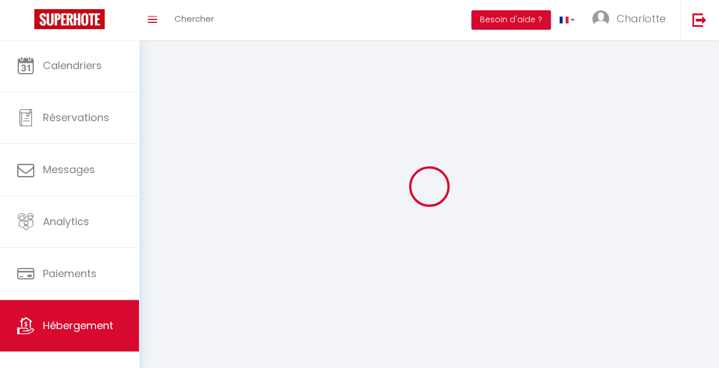
select select
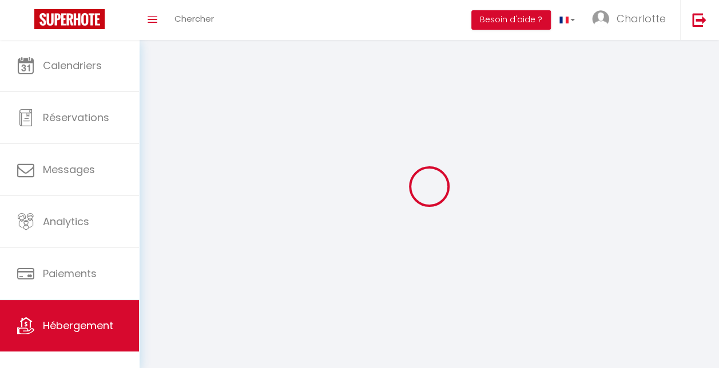
checkbox input "false"
select select
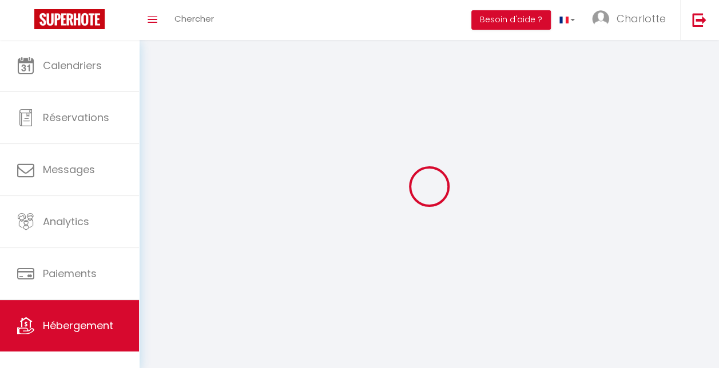
select select
select select "1"
select select
select select "28"
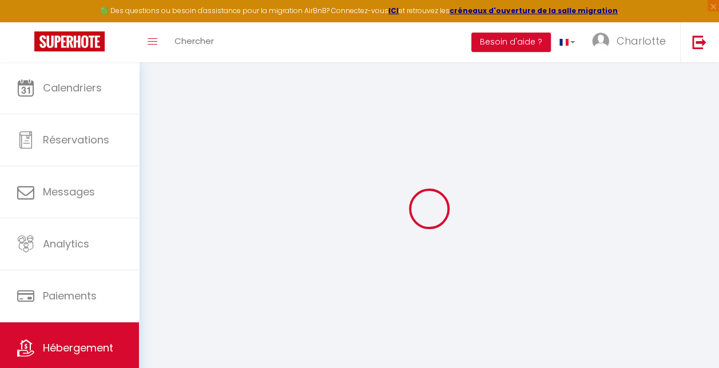
select select
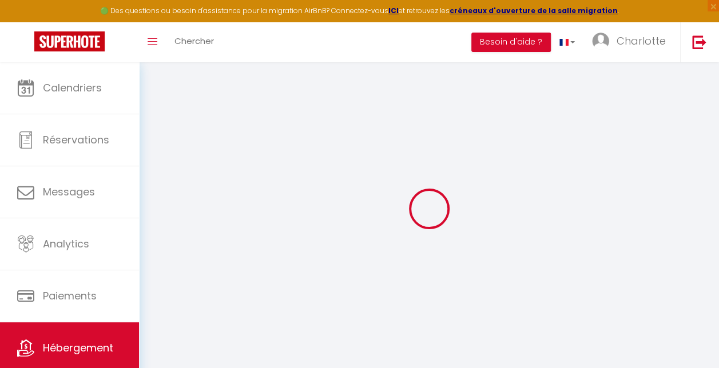
select select
checkbox input "false"
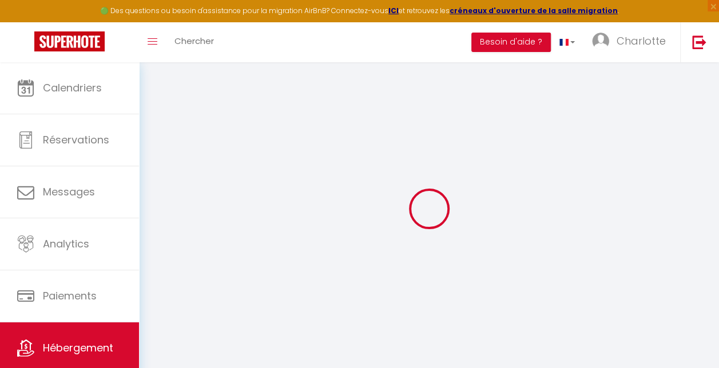
select select
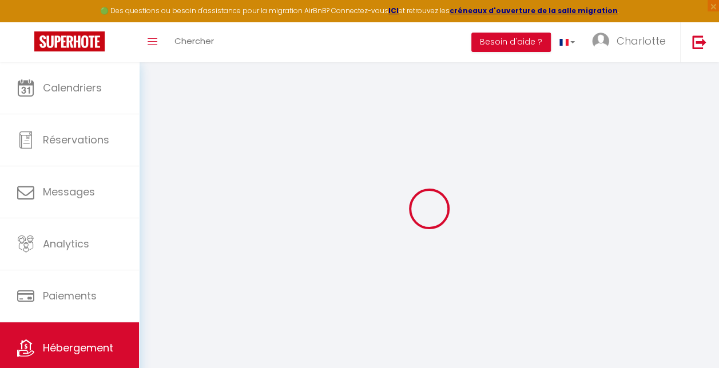
select select
checkbox input "false"
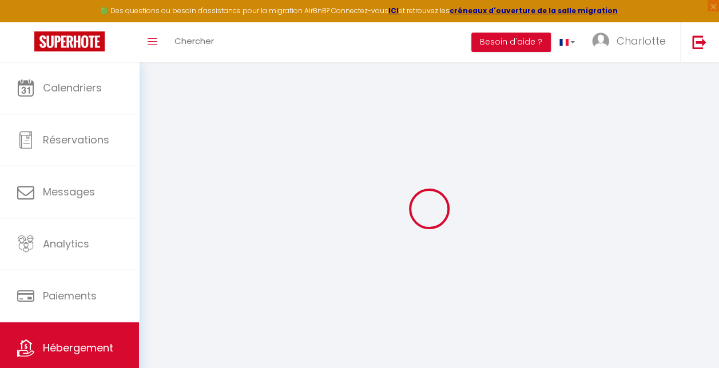
checkbox input "false"
select select
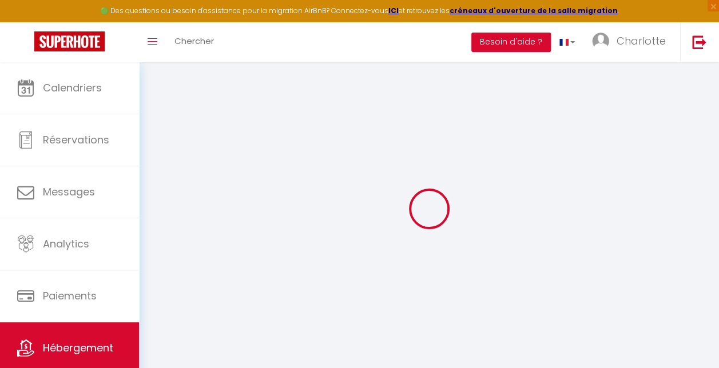
select select
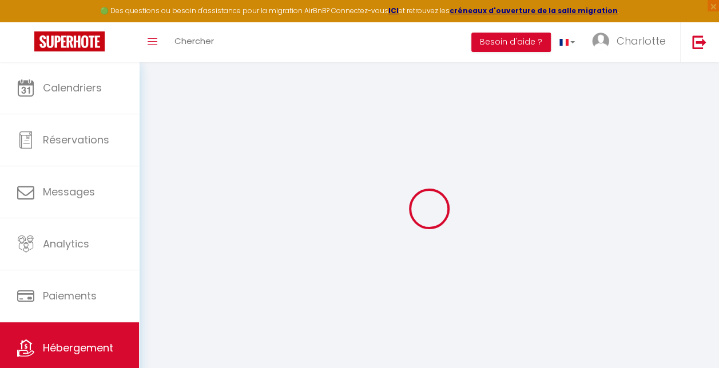
checkbox input "false"
select select
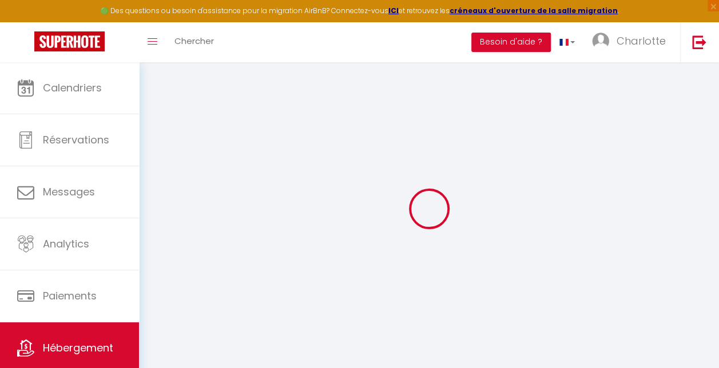
select select
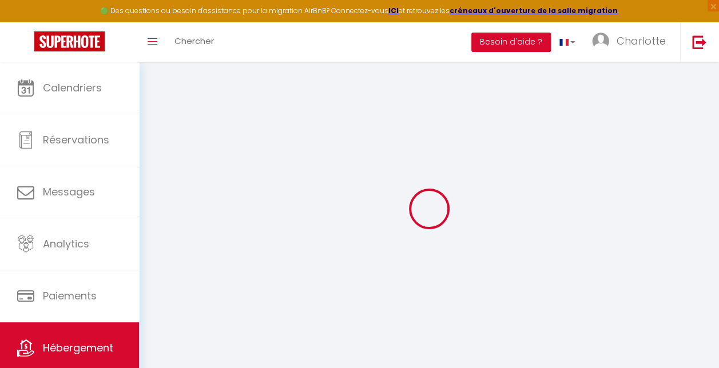
select select
checkbox input "false"
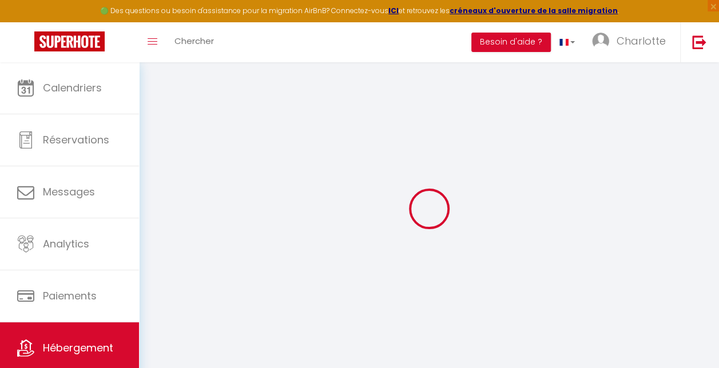
checkbox input "false"
select select
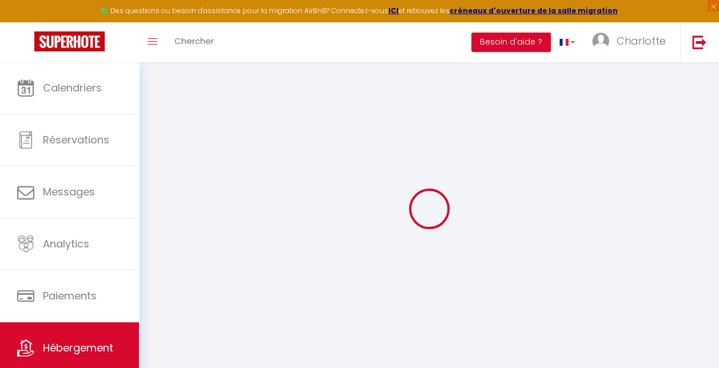
select select
checkbox input "false"
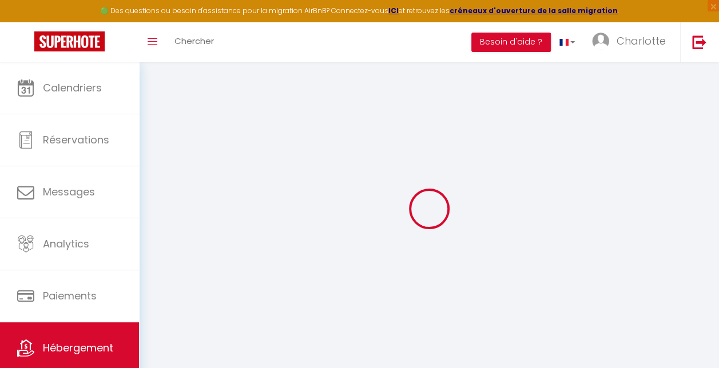
checkbox input "false"
select select
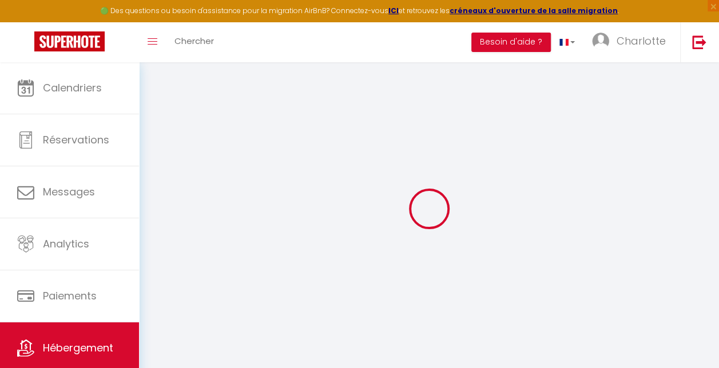
select select "1"
checkbox input "false"
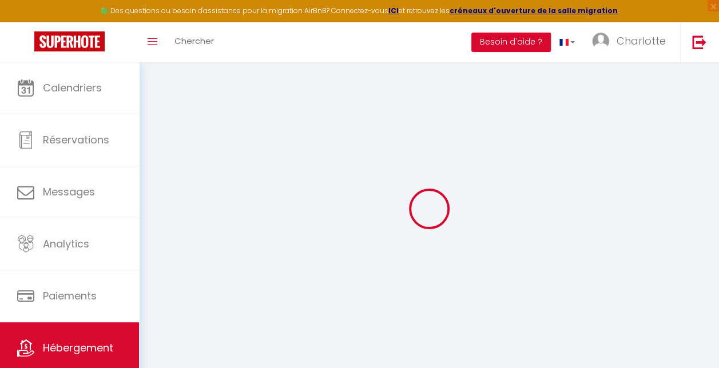
checkbox input "false"
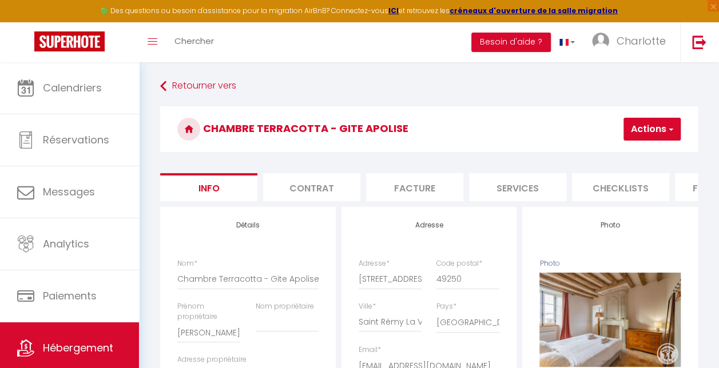
click at [538, 189] on li "Services" at bounding box center [517, 187] width 97 height 28
select select
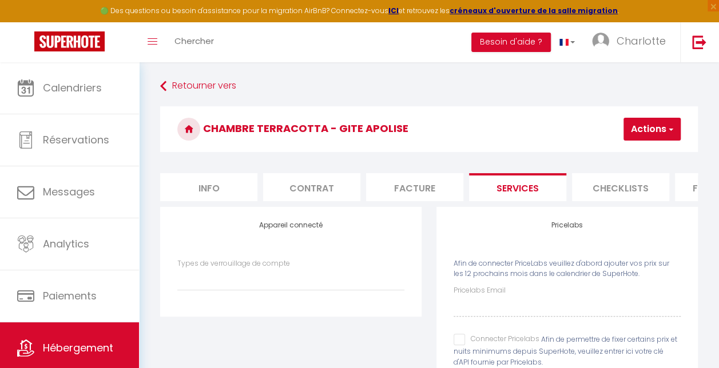
click at [596, 191] on li "Checklists" at bounding box center [620, 187] width 97 height 28
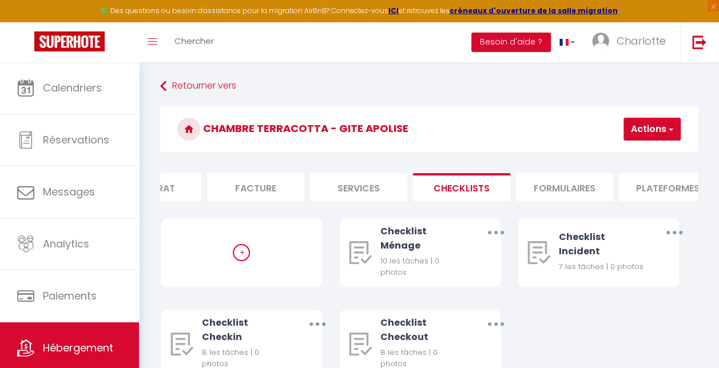
scroll to position [0, 181]
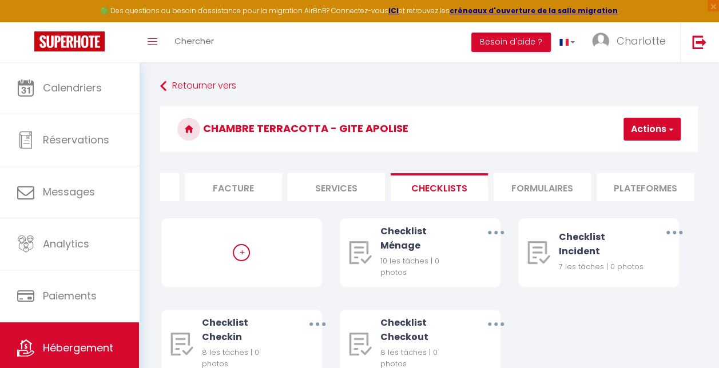
click at [569, 185] on li "Formulaires" at bounding box center [542, 187] width 97 height 28
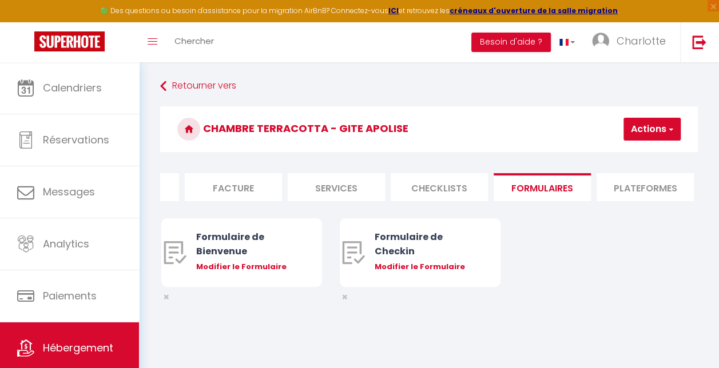
click at [627, 182] on li "Plateformes" at bounding box center [645, 187] width 97 height 28
select select
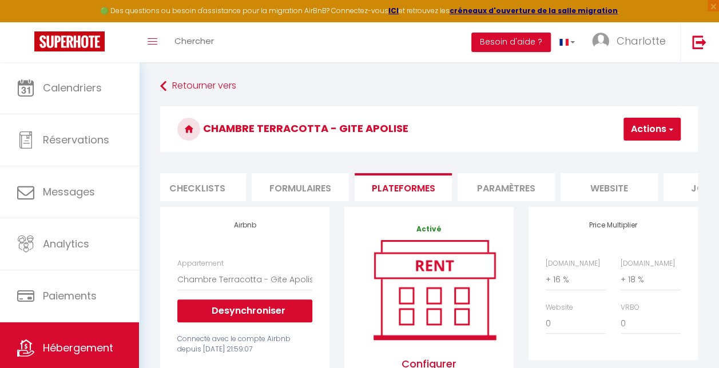
scroll to position [0, 424]
click at [621, 181] on li "website" at bounding box center [608, 187] width 97 height 28
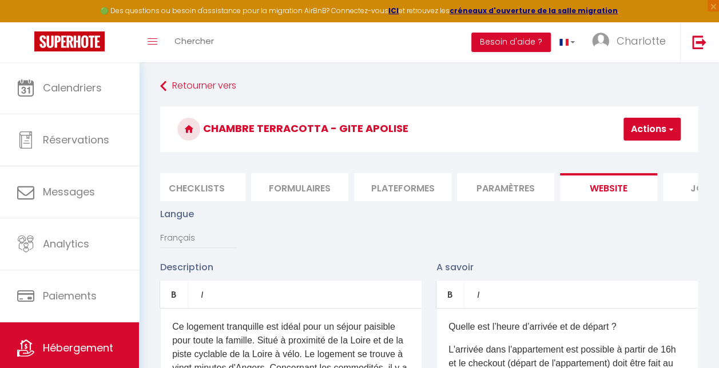
click at [518, 184] on li "Paramètres" at bounding box center [505, 187] width 97 height 28
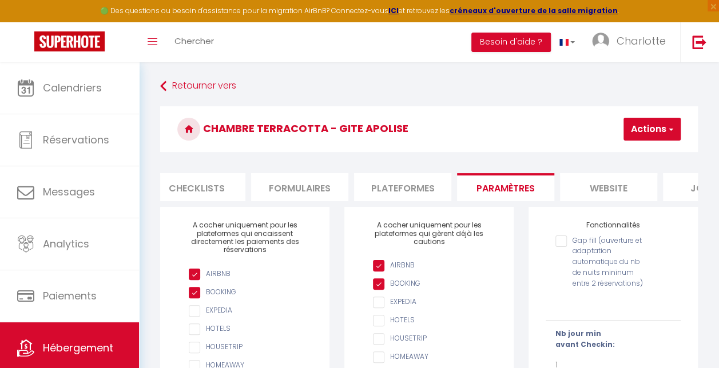
click at [606, 183] on li "website" at bounding box center [608, 187] width 97 height 28
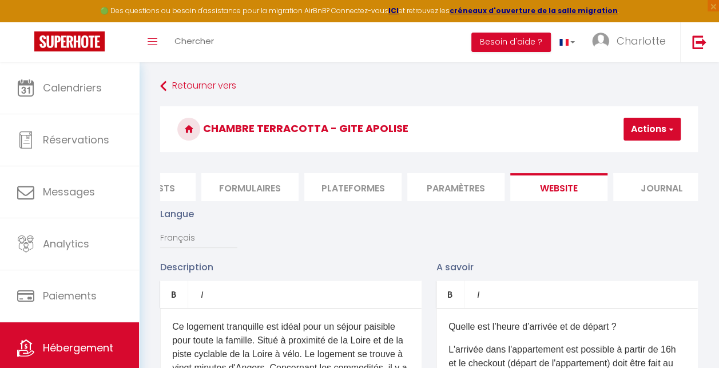
scroll to position [0, 492]
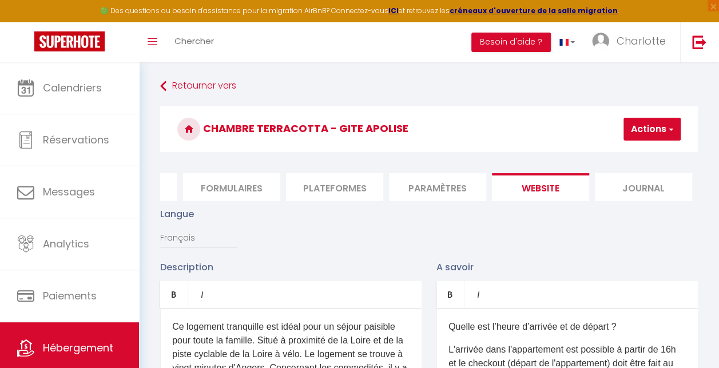
click at [649, 189] on li "Journal" at bounding box center [643, 187] width 97 height 28
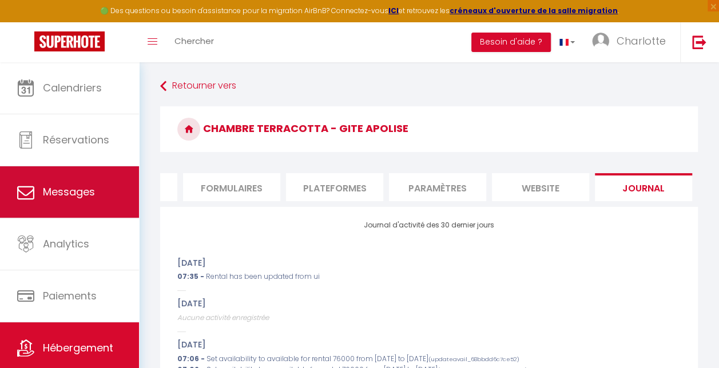
scroll to position [32, 0]
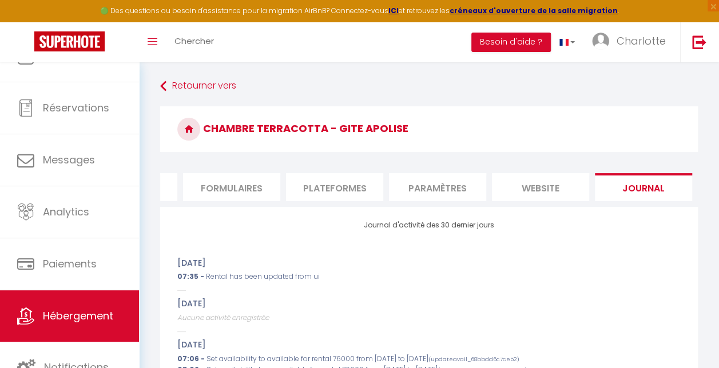
click at [223, 188] on li "Formulaires" at bounding box center [231, 187] width 97 height 28
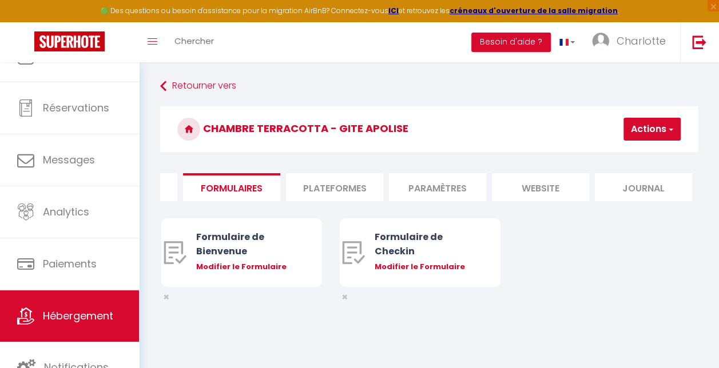
scroll to position [0, 22]
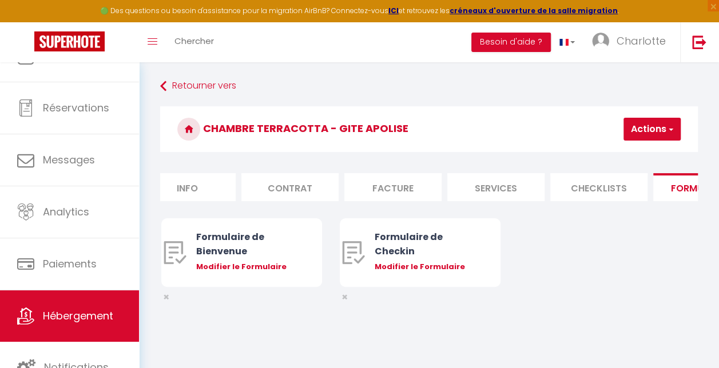
click at [204, 189] on li "Info" at bounding box center [186, 187] width 97 height 28
checkbox input "false"
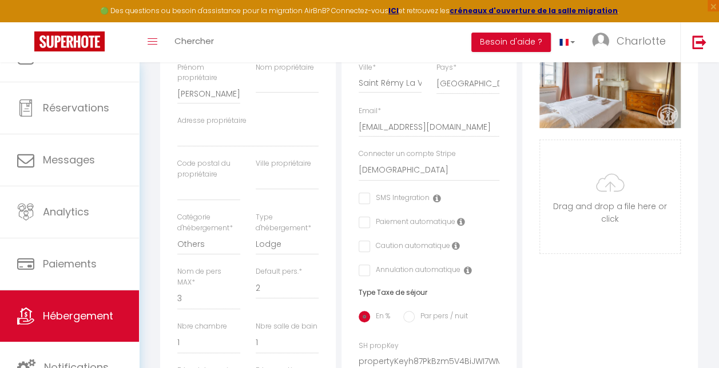
scroll to position [239, 0]
click at [195, 310] on select "1 2 3 4 5 6 7 8 9 10 11 12 13 14" at bounding box center [208, 300] width 63 height 22
select select "2"
click at [177, 297] on select "1 2 3 4 5 6 7 8 9 10 11 12 13 14" at bounding box center [208, 300] width 63 height 22
checkbox input "false"
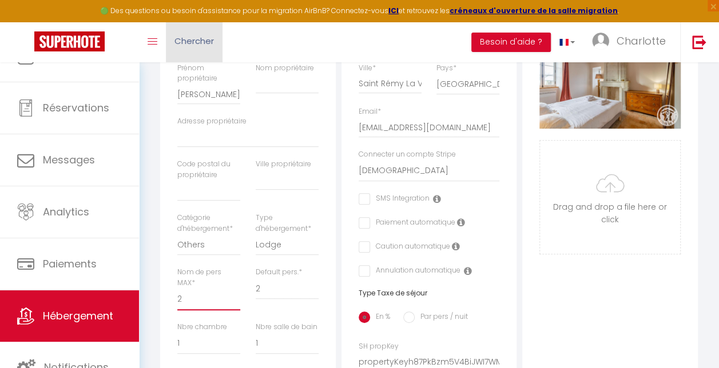
checkbox input "false"
click at [326, 255] on div "Détails Nom * Chambre Terracotta - Gite Apolise Prénom propriétaire Charlotte e…" at bounding box center [248, 331] width 176 height 725
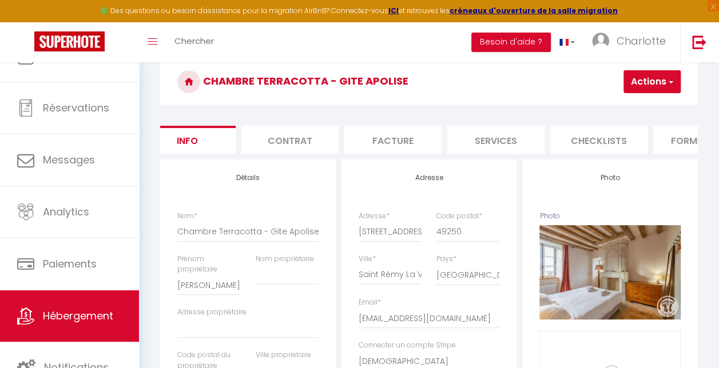
scroll to position [0, 0]
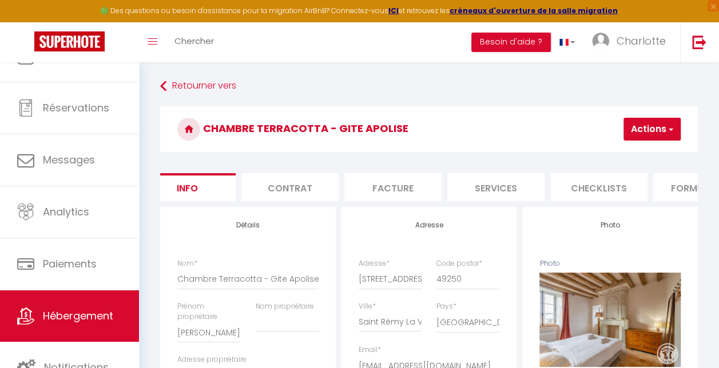
click at [669, 128] on span "button" at bounding box center [670, 129] width 7 height 11
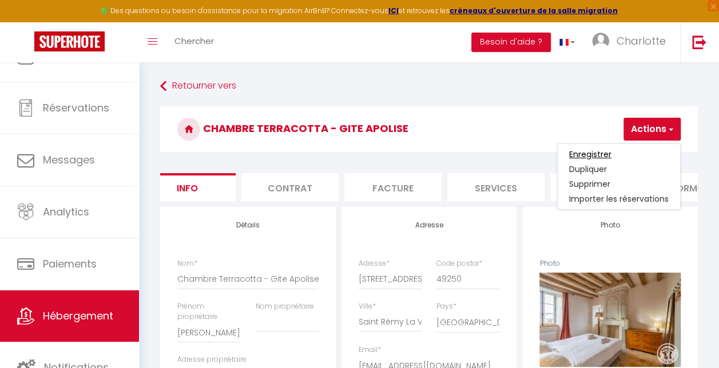
click at [609, 153] on input "Enregistrer" at bounding box center [590, 154] width 42 height 11
